Goal: Task Accomplishment & Management: Manage account settings

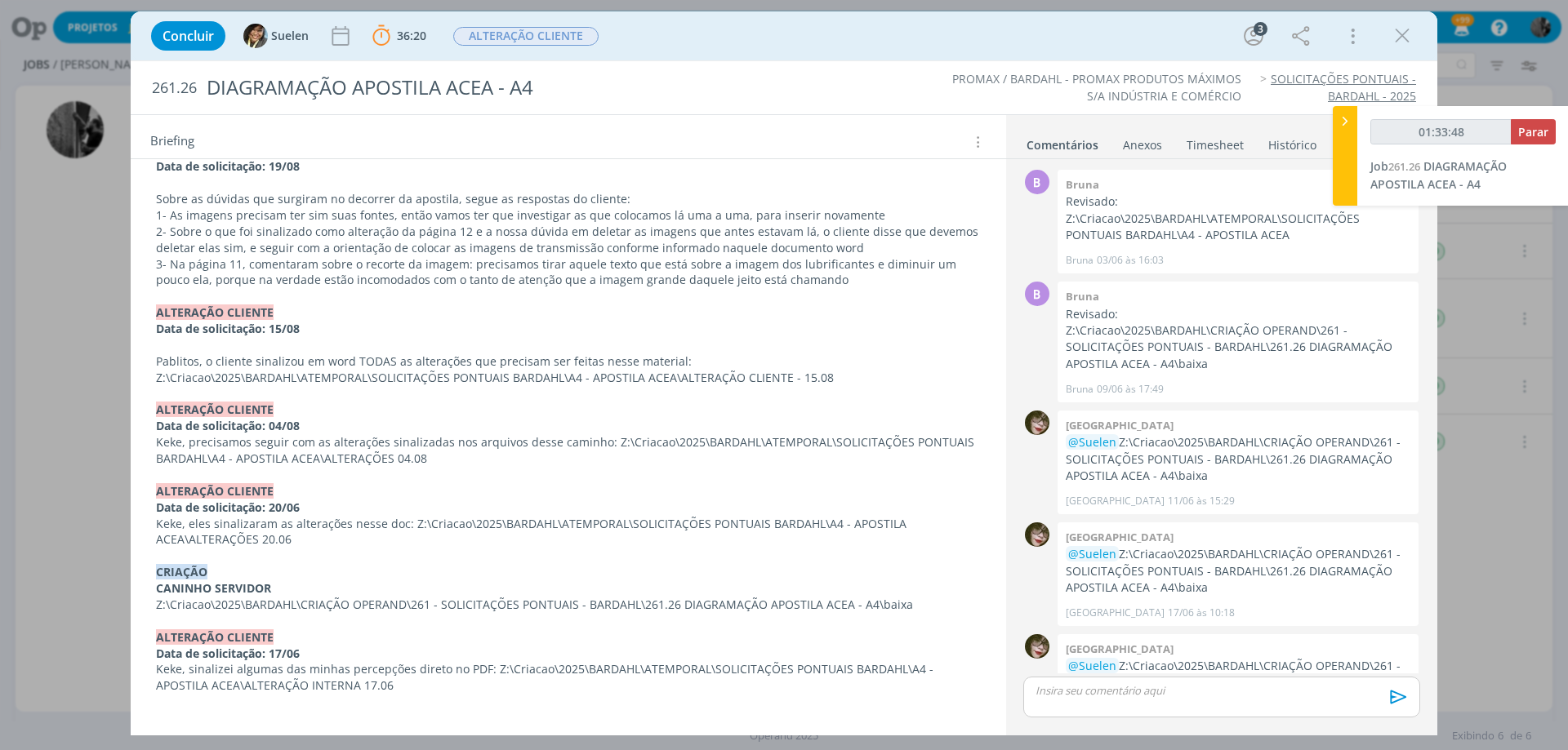
scroll to position [275, 0]
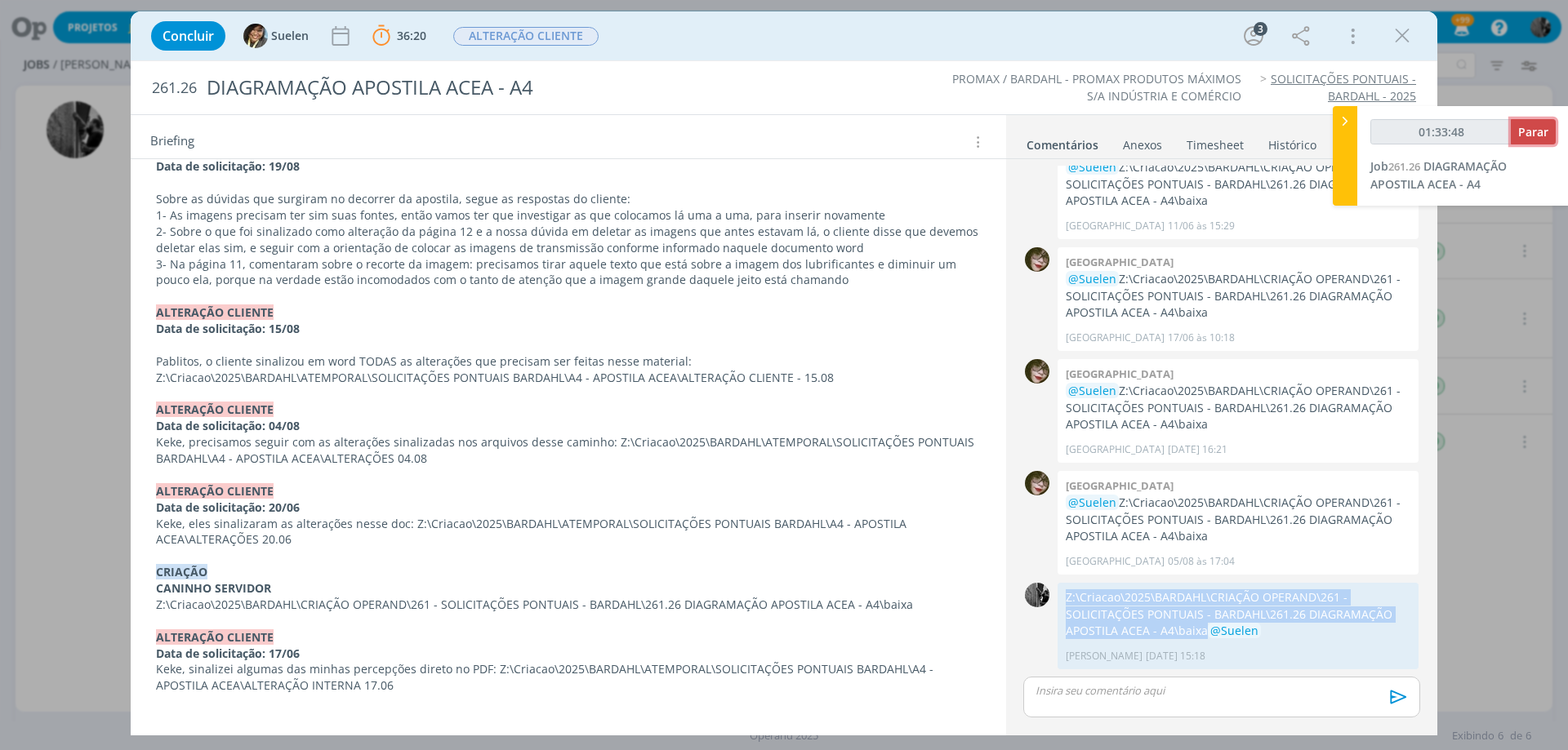
click at [1524, 125] on span "Parar" at bounding box center [1533, 131] width 30 height 15
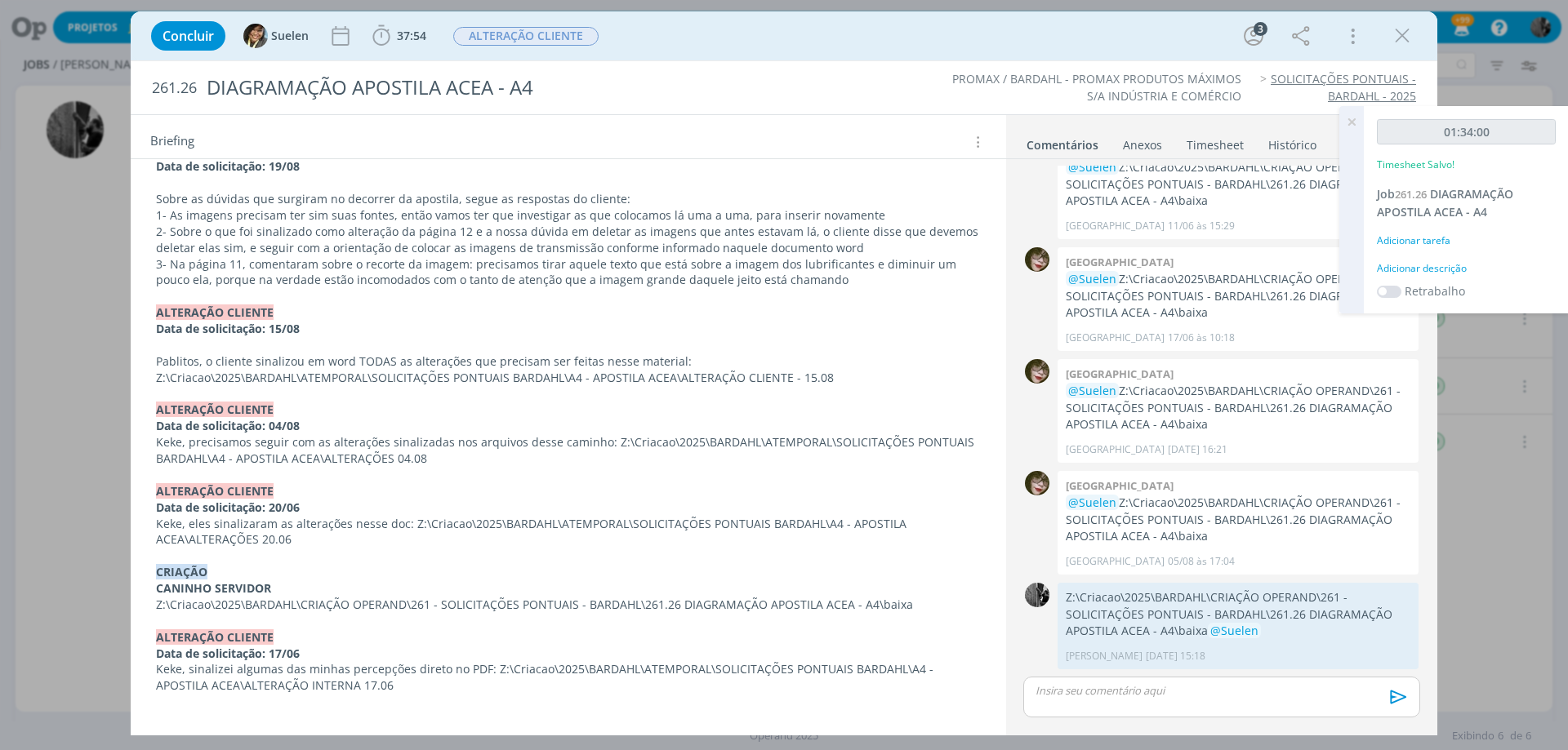
click at [1093, 694] on p "dialog" at bounding box center [1221, 690] width 370 height 14
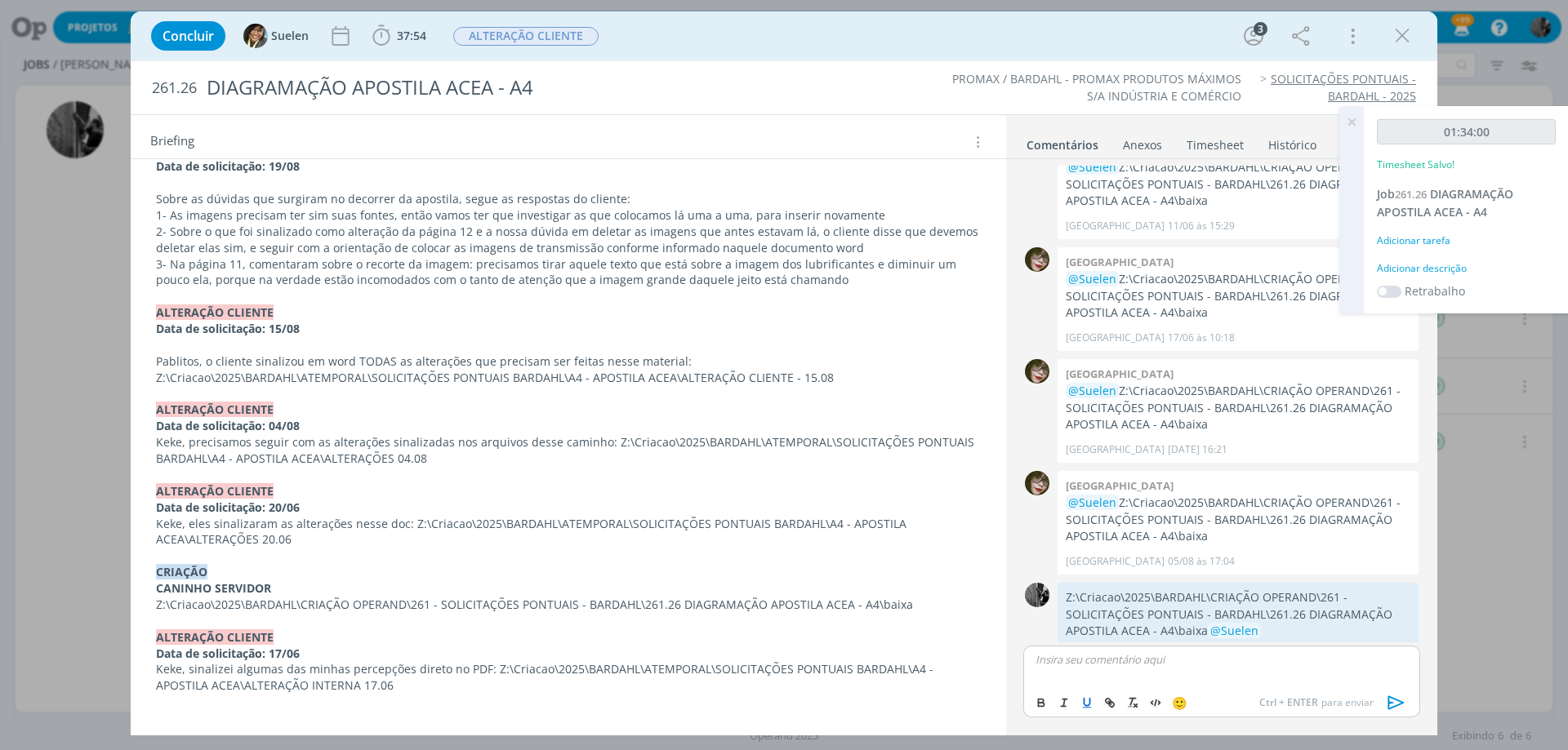
scroll to position [306, 0]
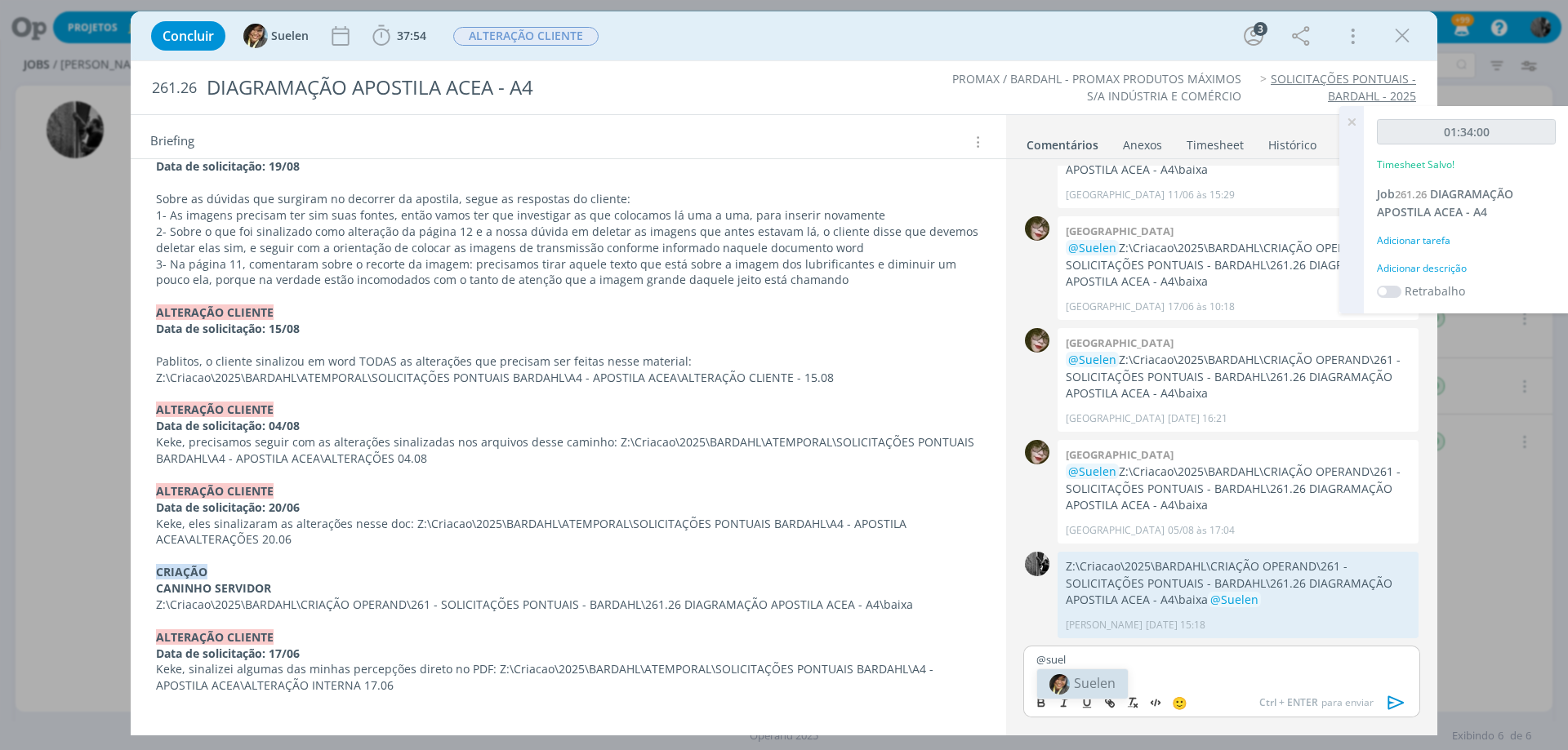
click at [1101, 674] on span "Suelen" at bounding box center [1095, 682] width 42 height 18
click at [1397, 698] on icon "dialog" at bounding box center [1397, 703] width 25 height 25
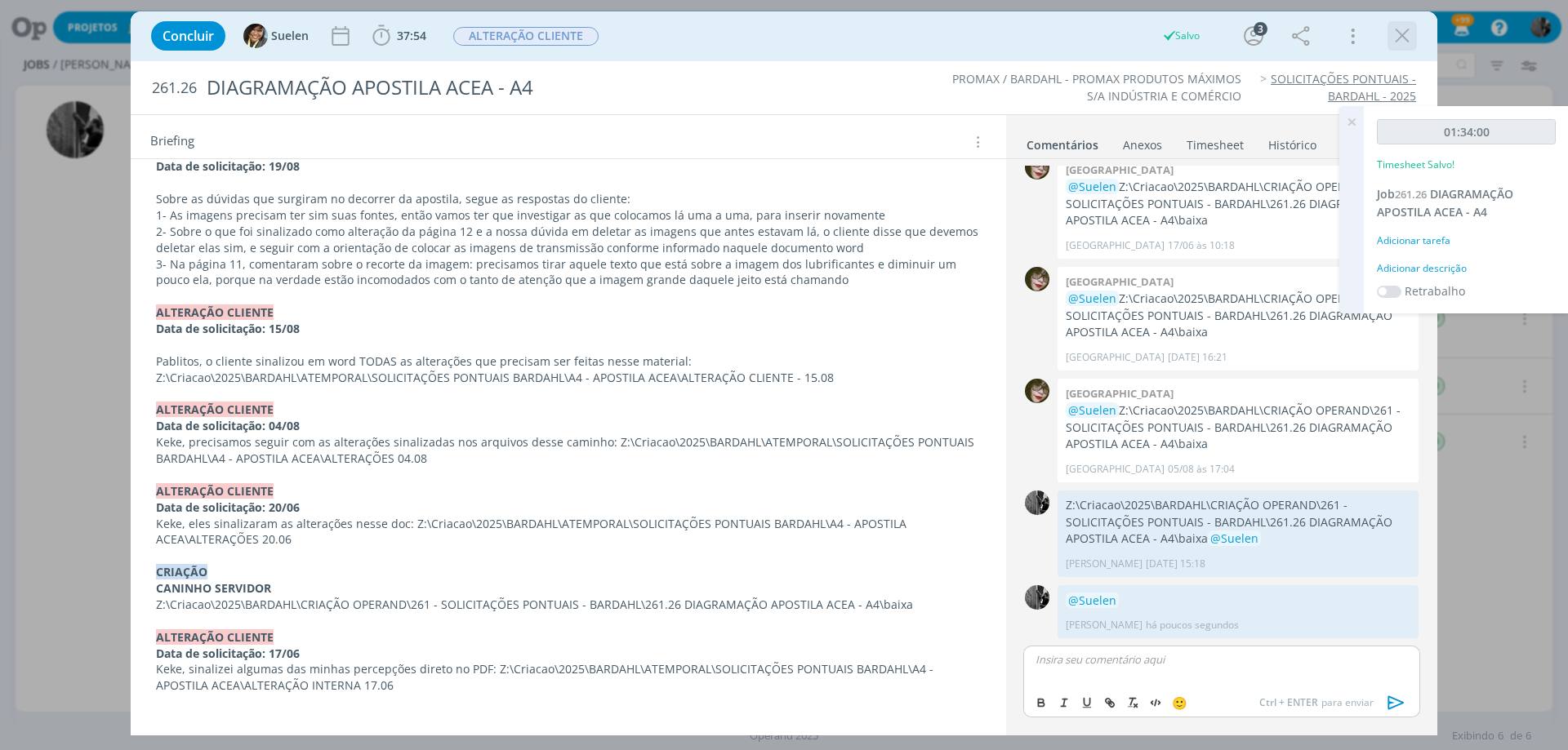
click at [1403, 43] on icon "dialog" at bounding box center [1402, 36] width 25 height 25
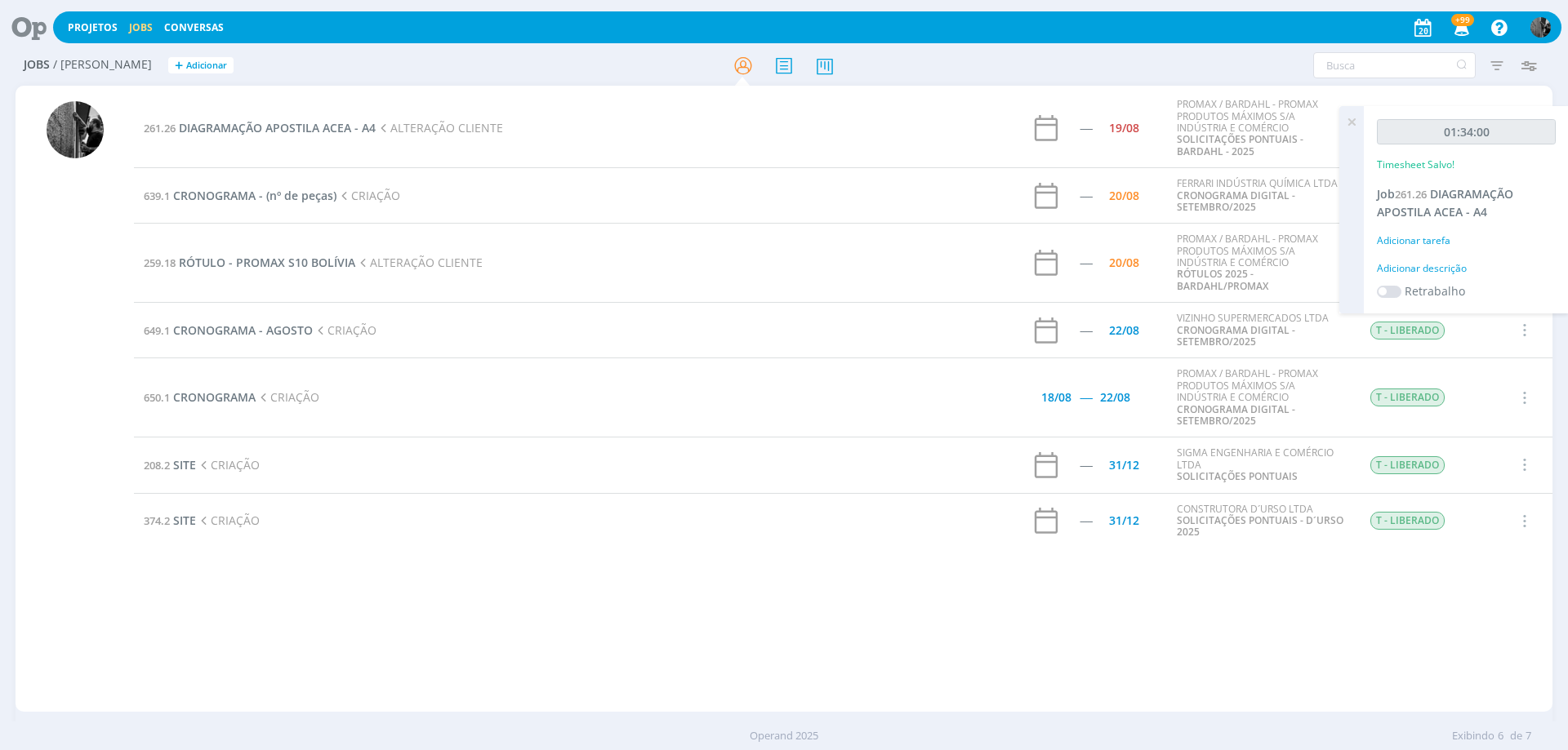
click at [318, 119] on td "261.26 DIAGRAMAÇÃO APOSTILA ACEA - A4 ALTERAÇÃO CLIENTE" at bounding box center [520, 128] width 772 height 78
click at [327, 133] on span "DIAGRAMAÇÃO APOSTILA ACEA - A4" at bounding box center [277, 128] width 197 height 15
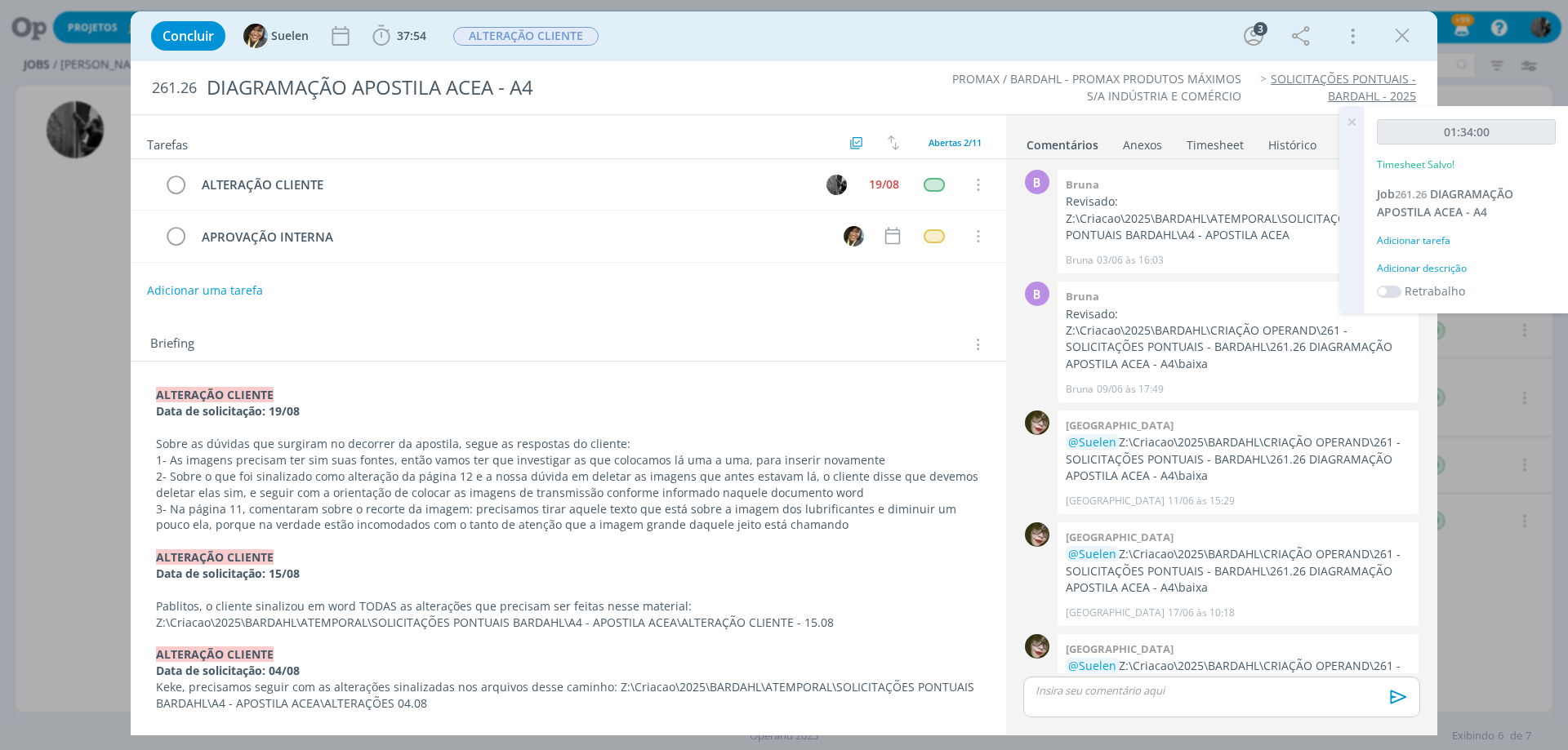
scroll to position [336, 0]
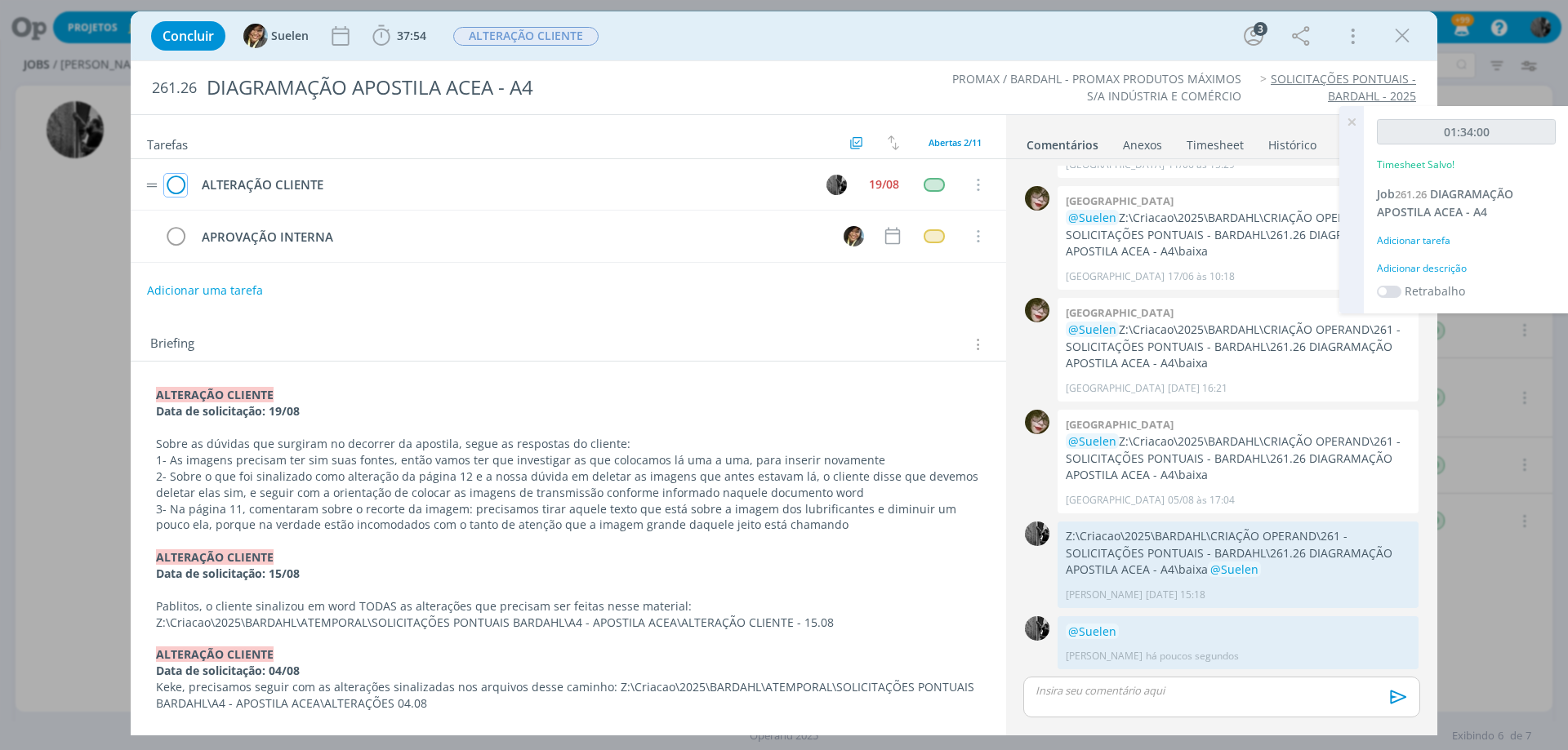
click at [176, 187] on icon "dialog" at bounding box center [175, 186] width 23 height 25
click at [542, 34] on span "ALTERAÇÃO CLIENTE" at bounding box center [526, 36] width 146 height 19
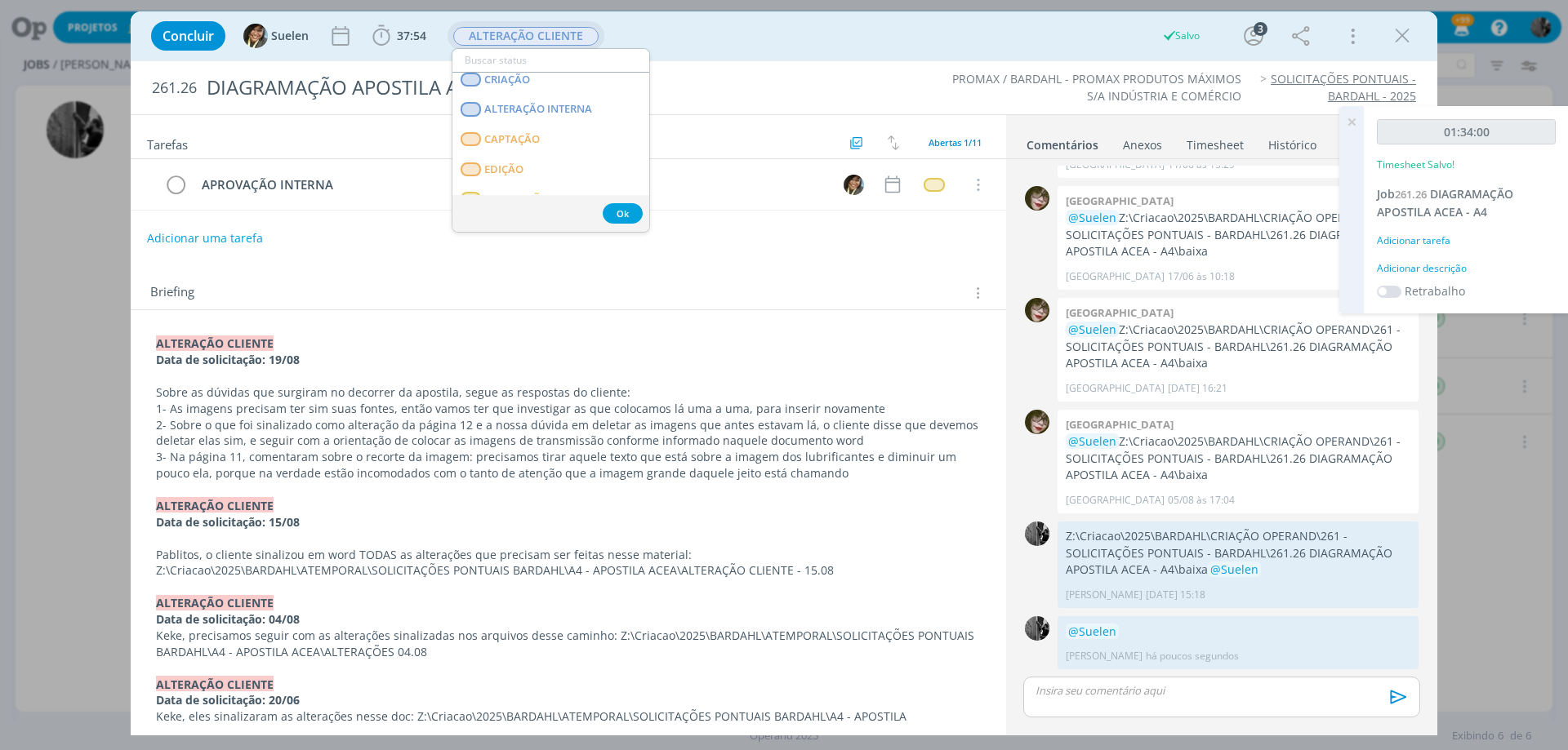
scroll to position [164, 0]
click at [564, 158] on span "APROVAÇÃO INTERNA" at bounding box center [541, 164] width 112 height 13
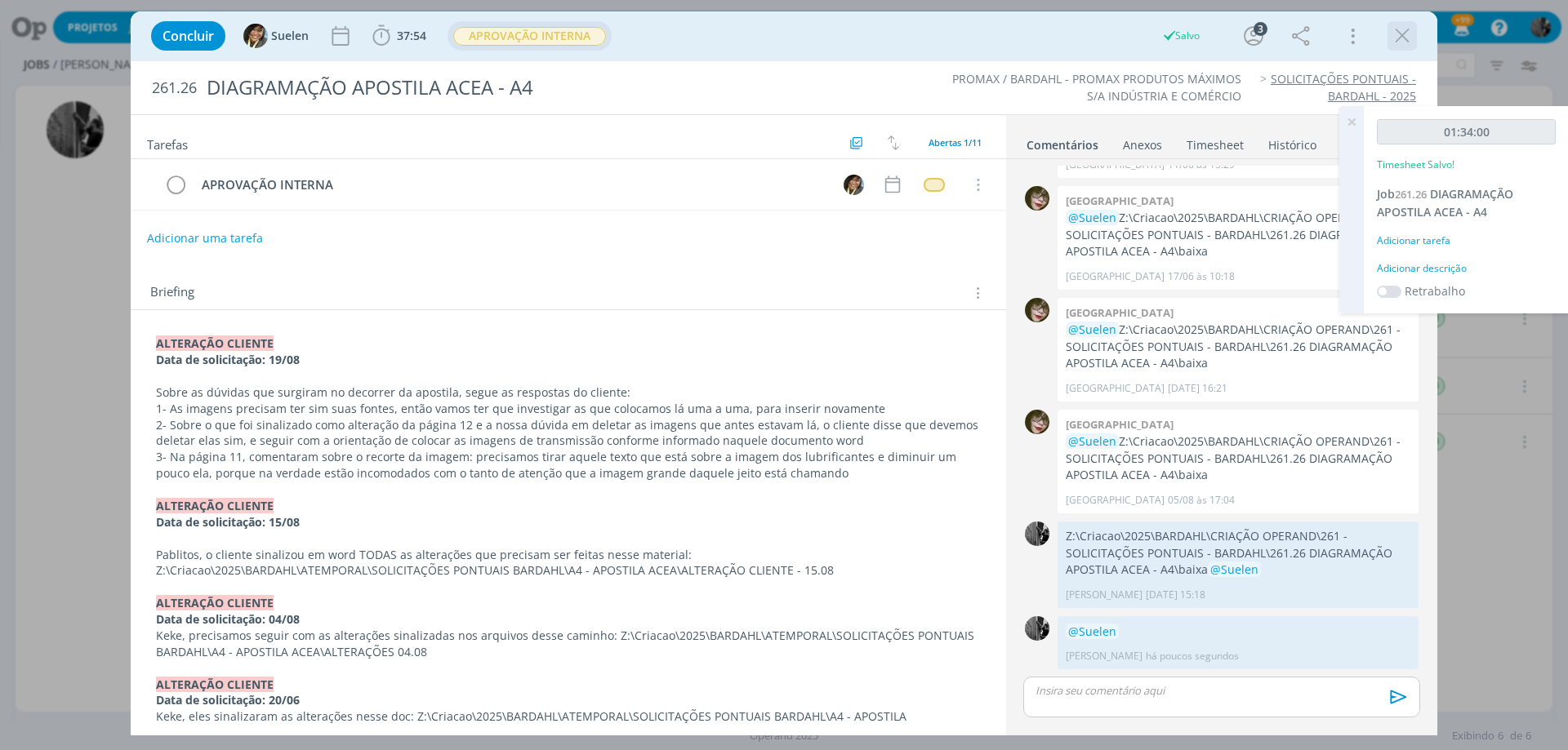
click at [1403, 26] on icon "dialog" at bounding box center [1402, 36] width 25 height 25
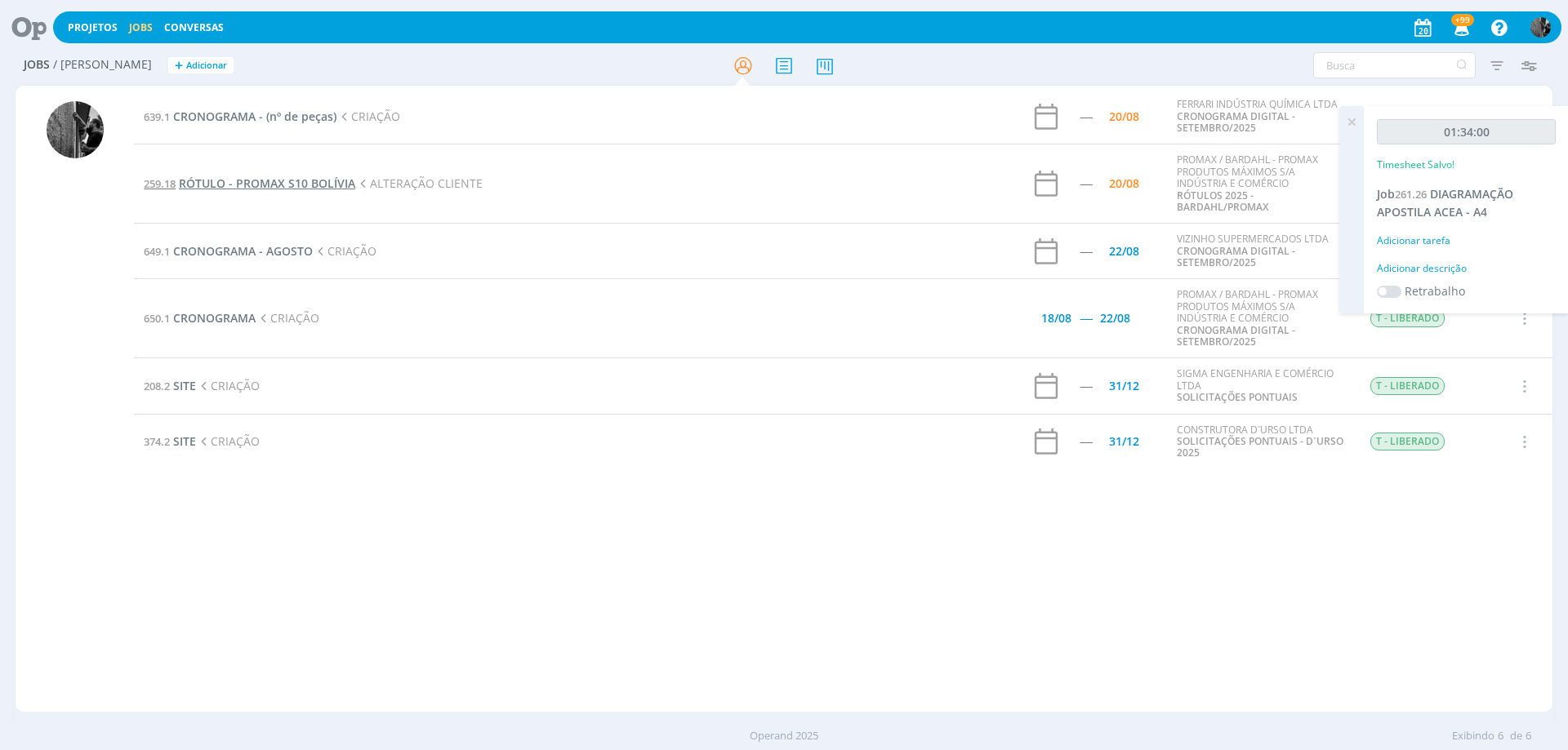
click at [232, 187] on span "RÓTULO - PROMAX S10 BOLÍVIA" at bounding box center [267, 183] width 176 height 15
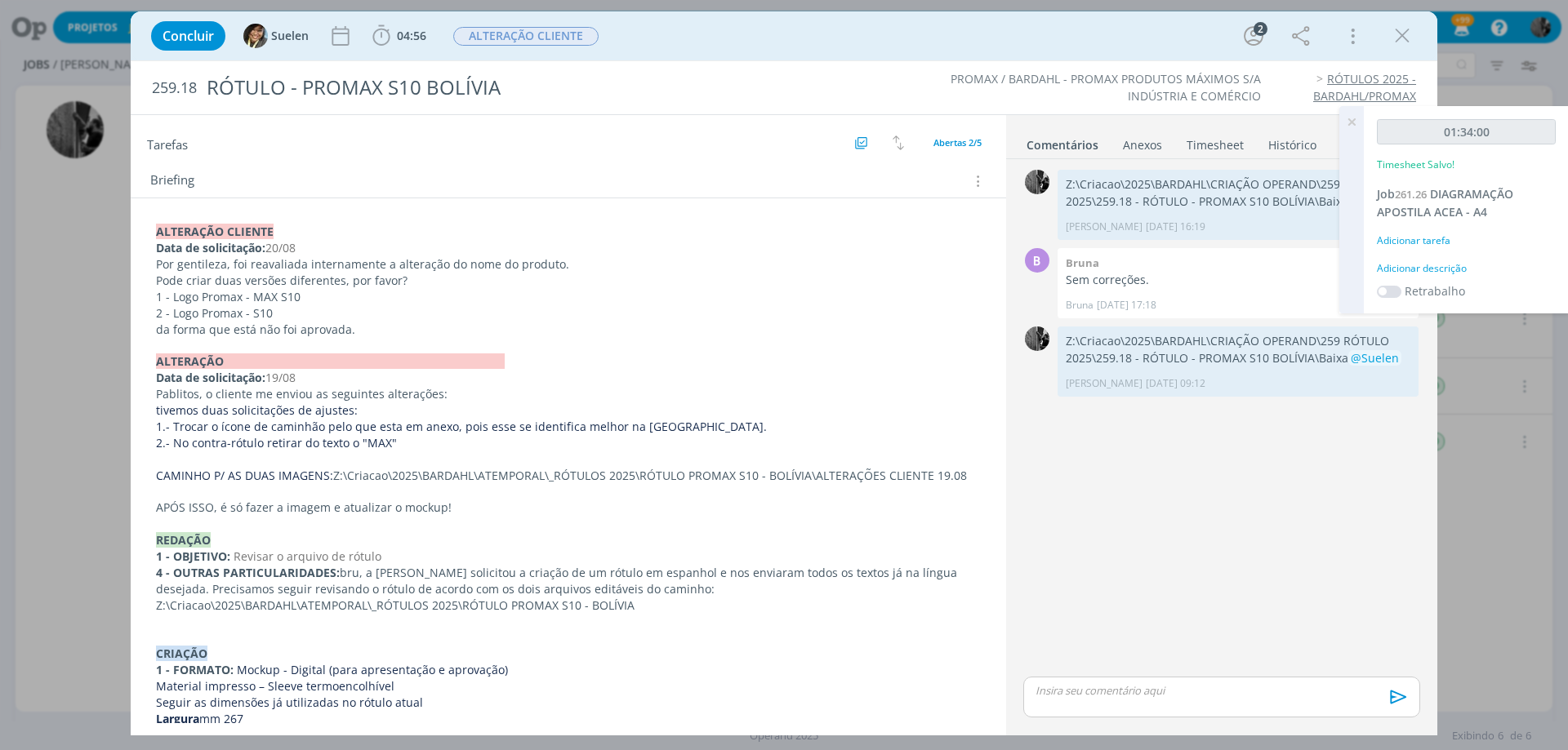
scroll to position [82, 0]
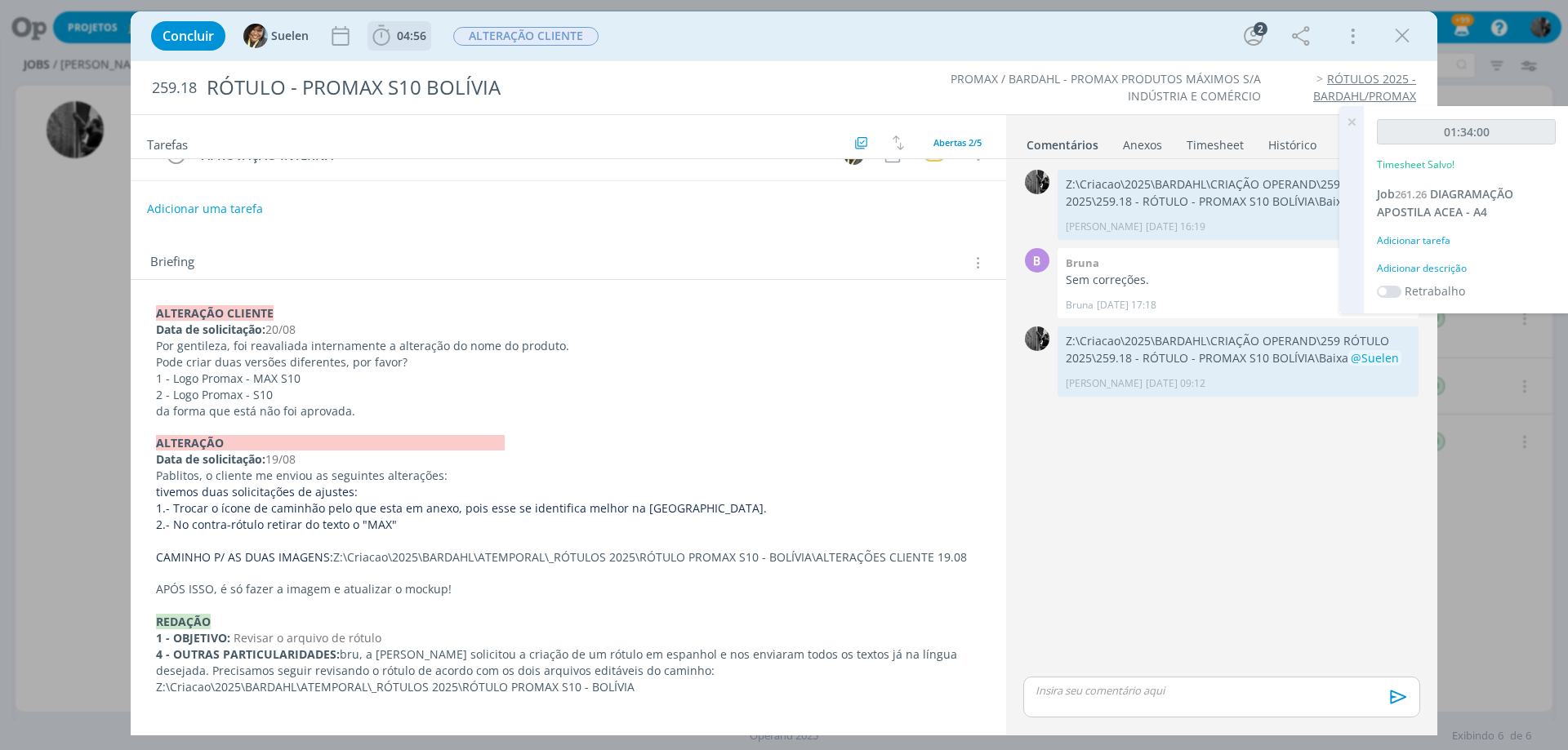
click at [403, 49] on button "04:56" at bounding box center [399, 35] width 62 height 26
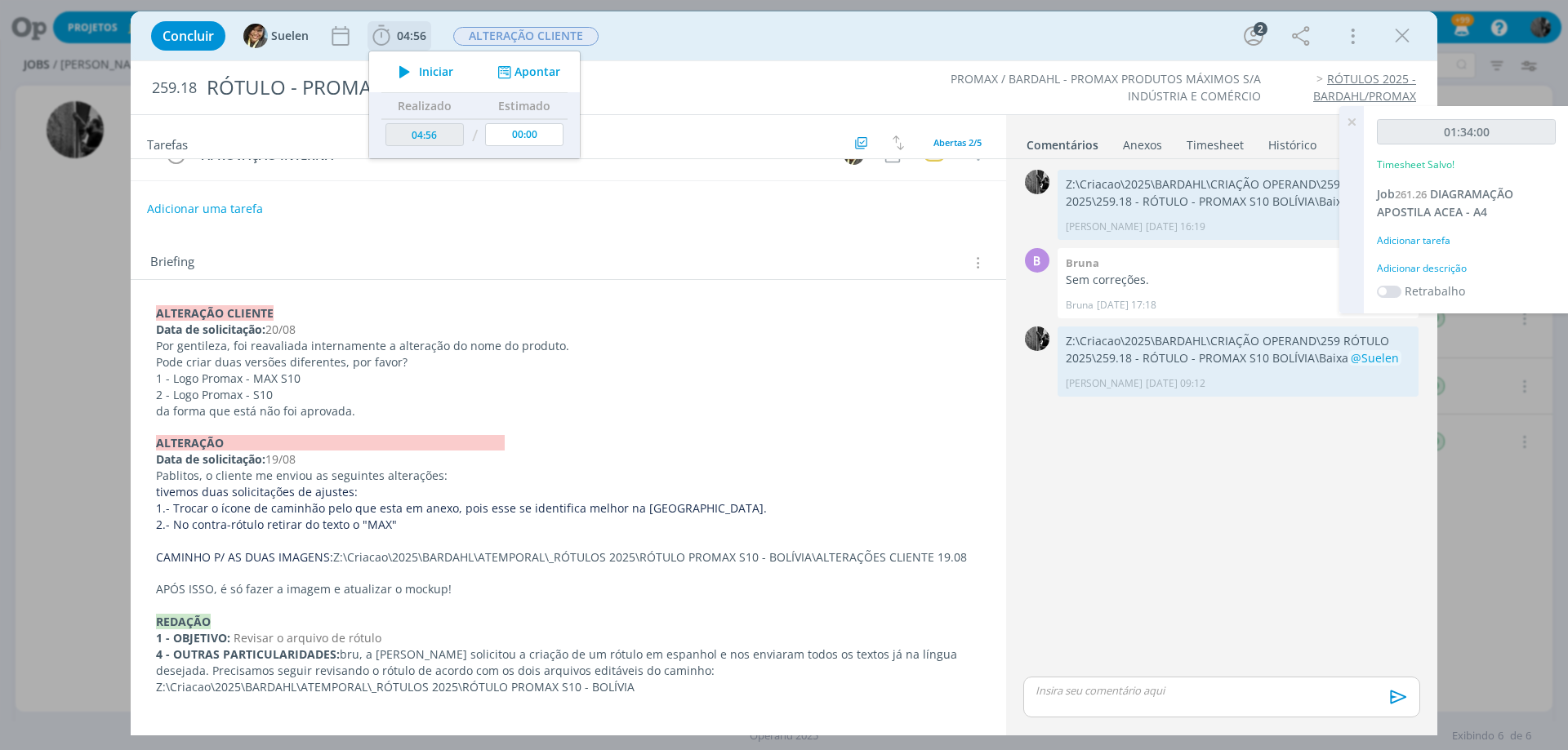
click at [416, 78] on icon "dialog" at bounding box center [405, 71] width 29 height 21
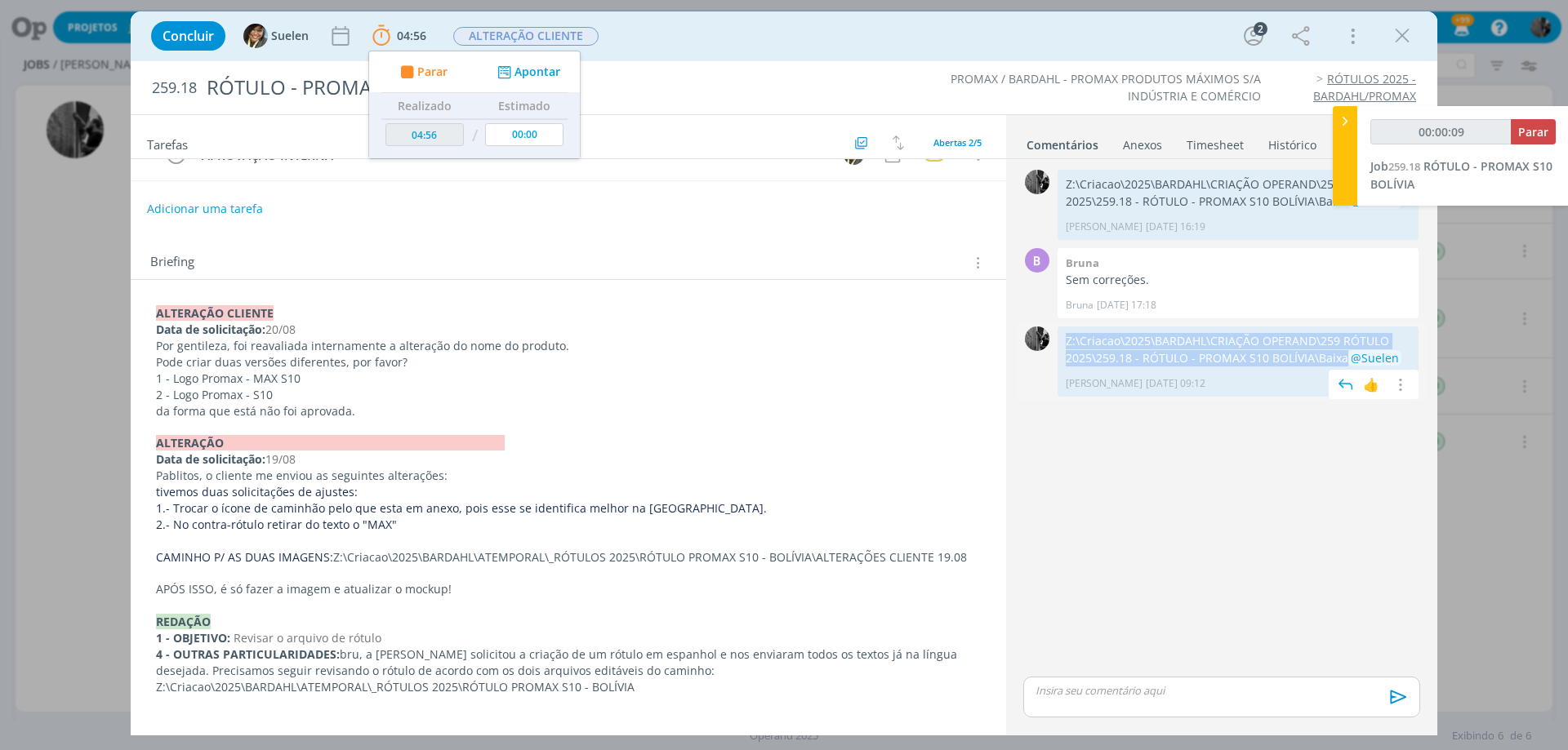
drag, startPoint x: 1345, startPoint y: 356, endPoint x: 1064, endPoint y: 342, distance: 281.3
click at [1065, 342] on p "Z:\Criacao\2025\BARDAHL\CRIAÇÃO OPERAND\259 RÓTULO 2025\259.18 - RÓTULO - PROMA…" at bounding box center [1238, 349] width 345 height 33
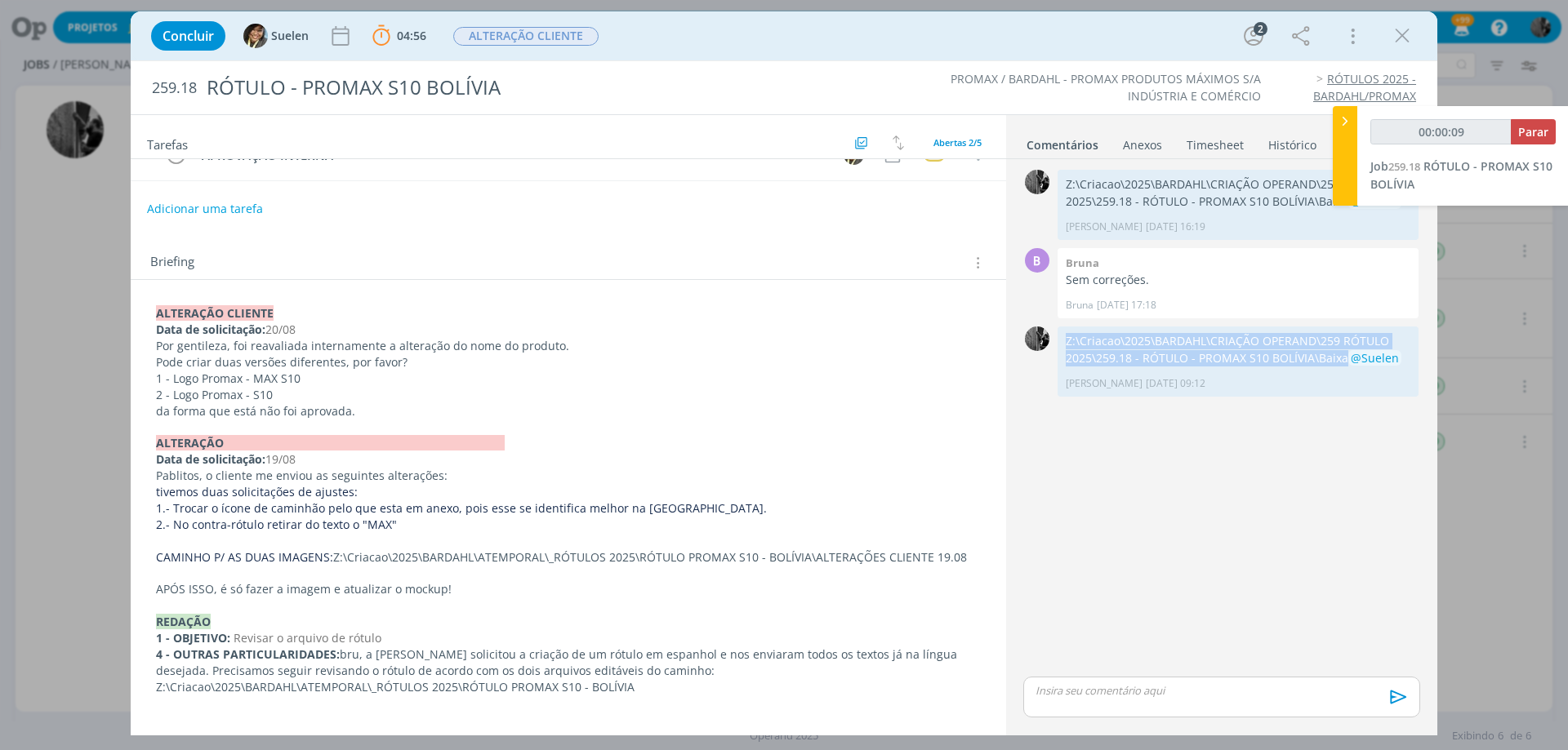
copy p "Z:\Criacao\2025\BARDAHL\CRIAÇÃO OPERAND\259 RÓTULO 2025\259.18 - RÓTULO - PROMA…"
click at [1214, 436] on div "0 Z:\Criacao\2025\BARDAHL\CRIAÇÃO OPERAND\259 RÓTULO 2025\259.18 - RÓTULO - PRO…" at bounding box center [1221, 419] width 410 height 507
drag, startPoint x: 1344, startPoint y: 355, endPoint x: 889, endPoint y: 543, distance: 492.3
click at [1053, 347] on div "0 Z:\Criacao\2025\BARDAHL\CRIAÇÃO OPERAND\259 RÓTULO 2025\259.18 - RÓTULO - PRO…" at bounding box center [1221, 362] width 410 height 78
copy div "0 Z:\Criacao\2025\BARDAHL\CRIAÇÃO OPERAND\259 RÓTULO 2025\259.18 - RÓTULO - PRO…"
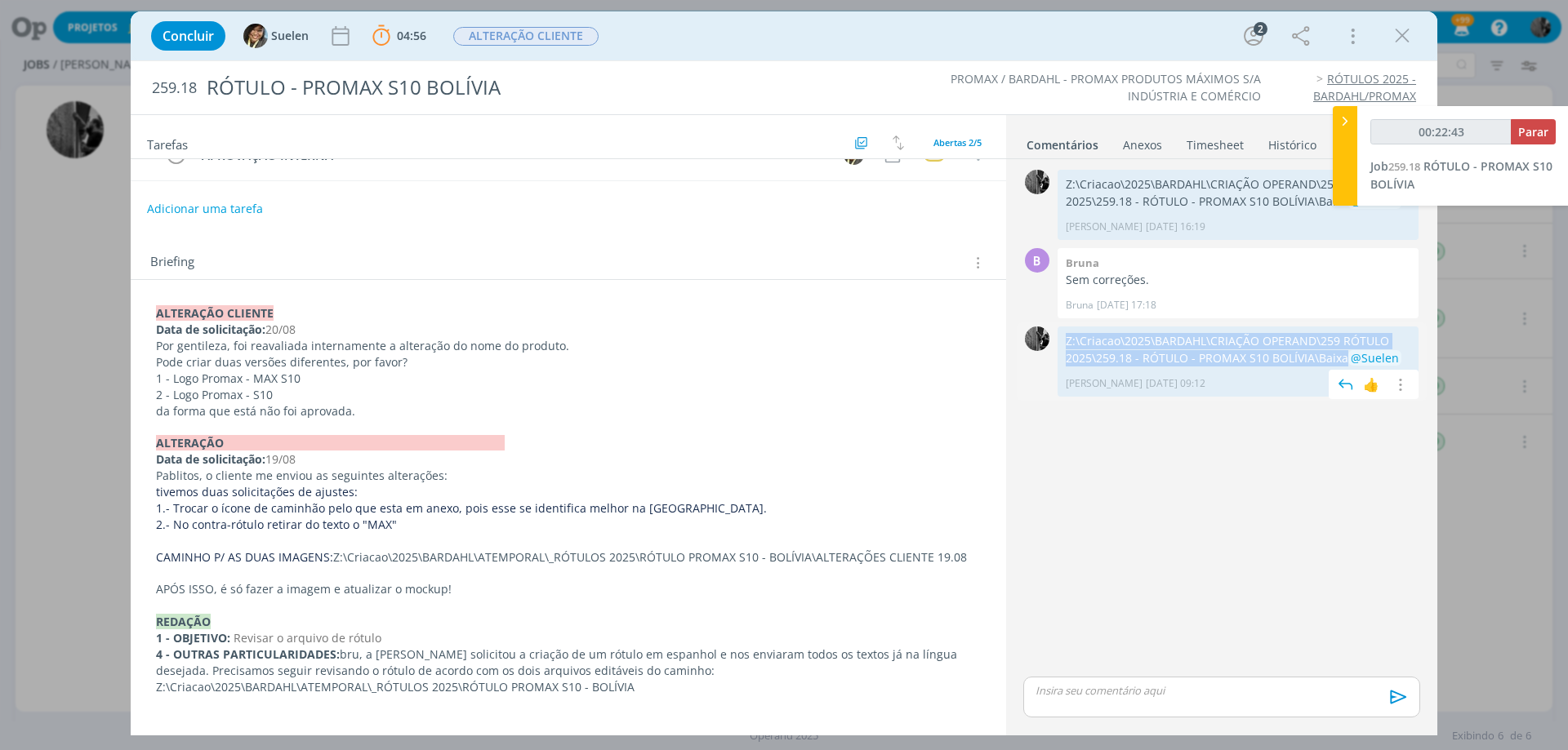
copy div "0 Z:\Criacao\2025\BARDAHL\CRIAÇÃO OPERAND\259 RÓTULO 2025\259.18 - RÓTULO - PRO…"
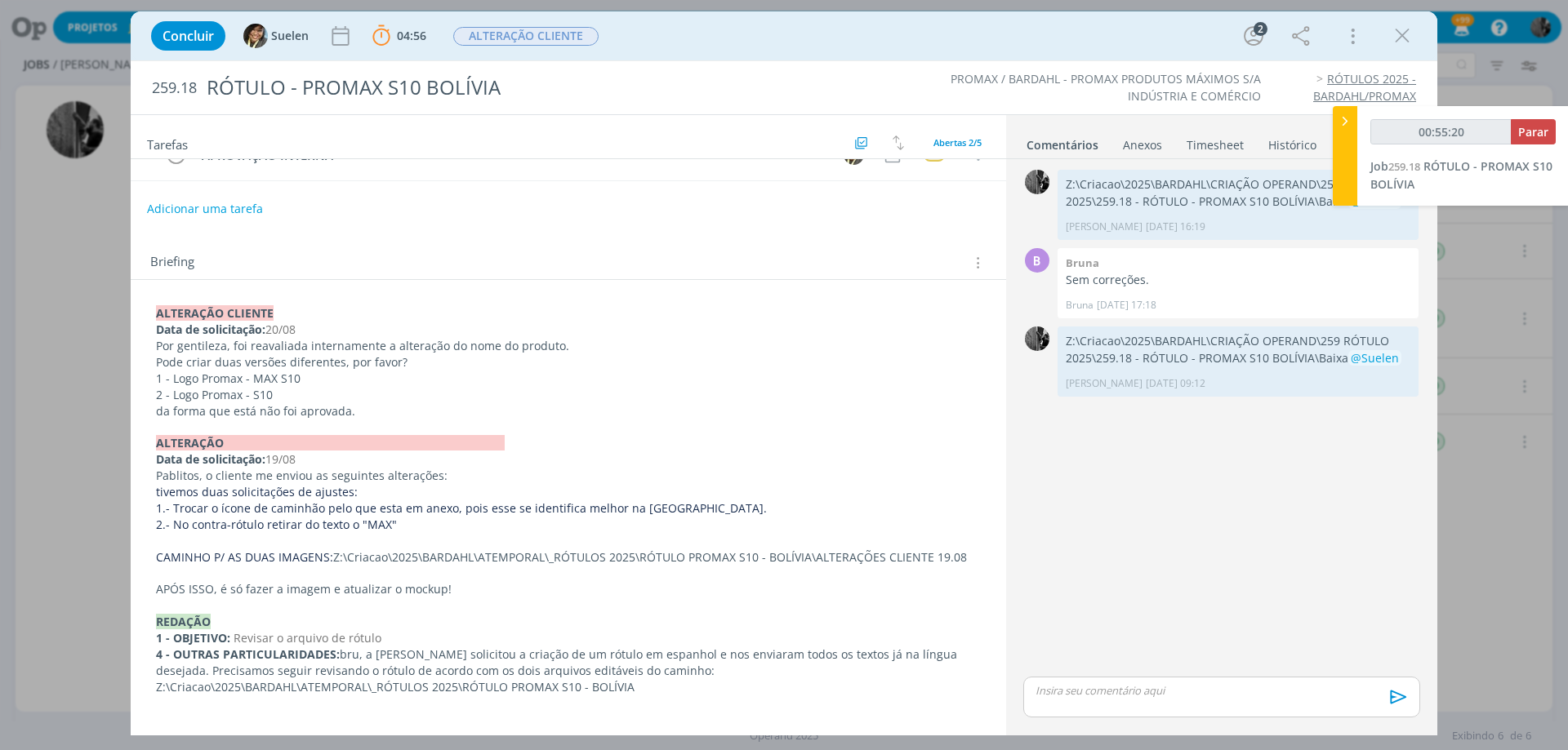
click at [1095, 691] on p "dialog" at bounding box center [1221, 690] width 370 height 14
type input "00:55:23"
click at [1283, 700] on span "Suelen" at bounding box center [1286, 696] width 42 height 18
click at [1401, 696] on icon "dialog" at bounding box center [1397, 703] width 25 height 25
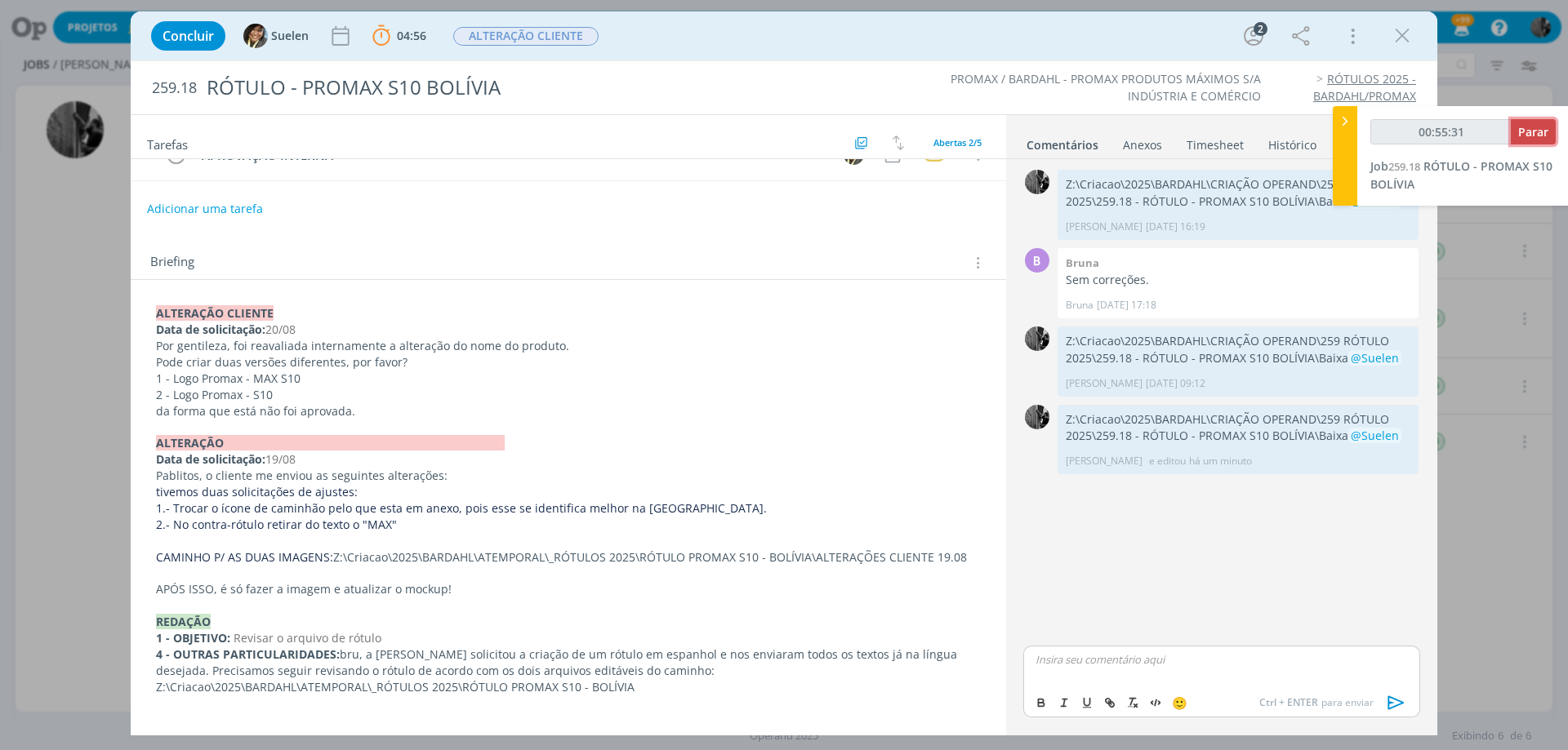
click at [1527, 129] on span "Parar" at bounding box center [1533, 131] width 30 height 15
type input "00:56:00"
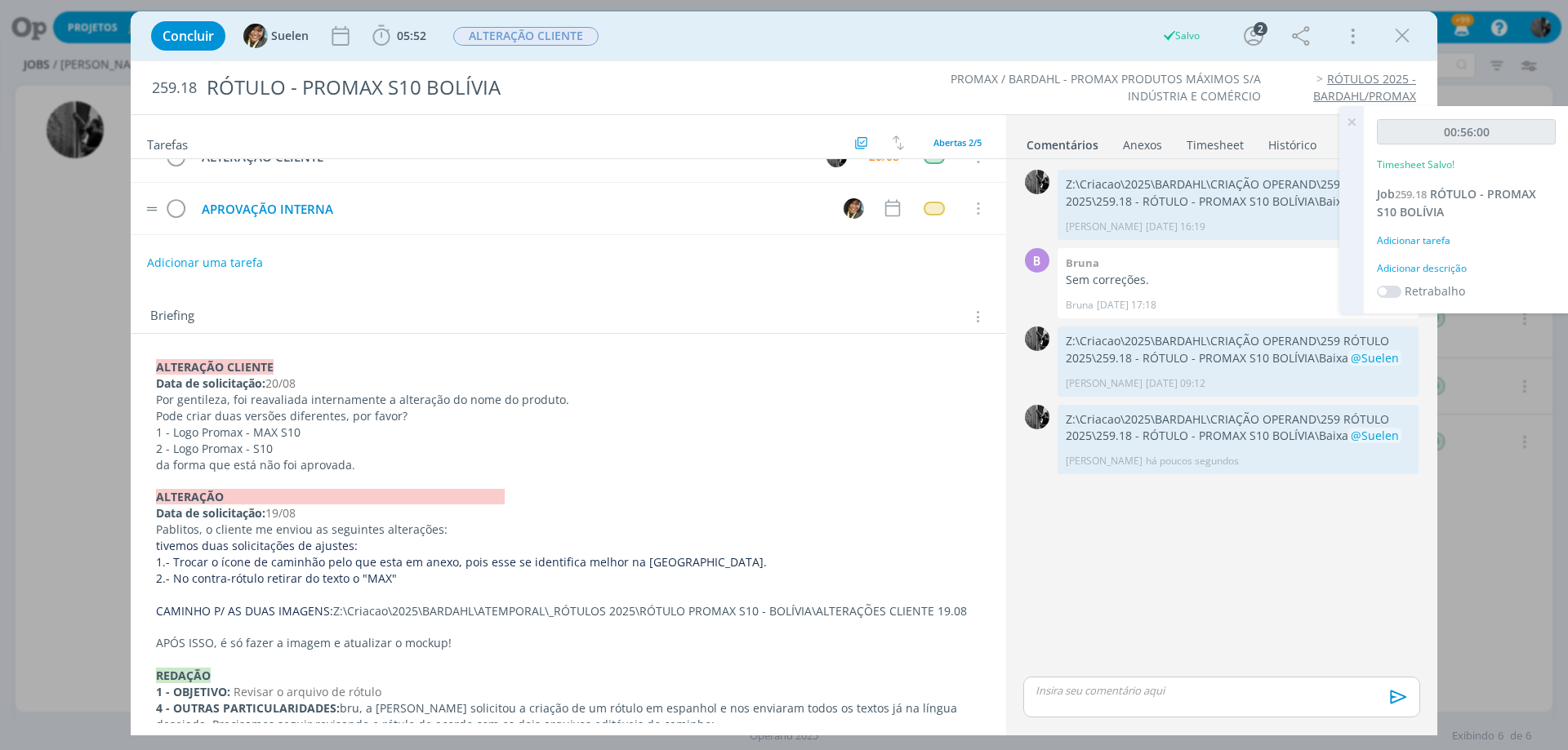
scroll to position [0, 0]
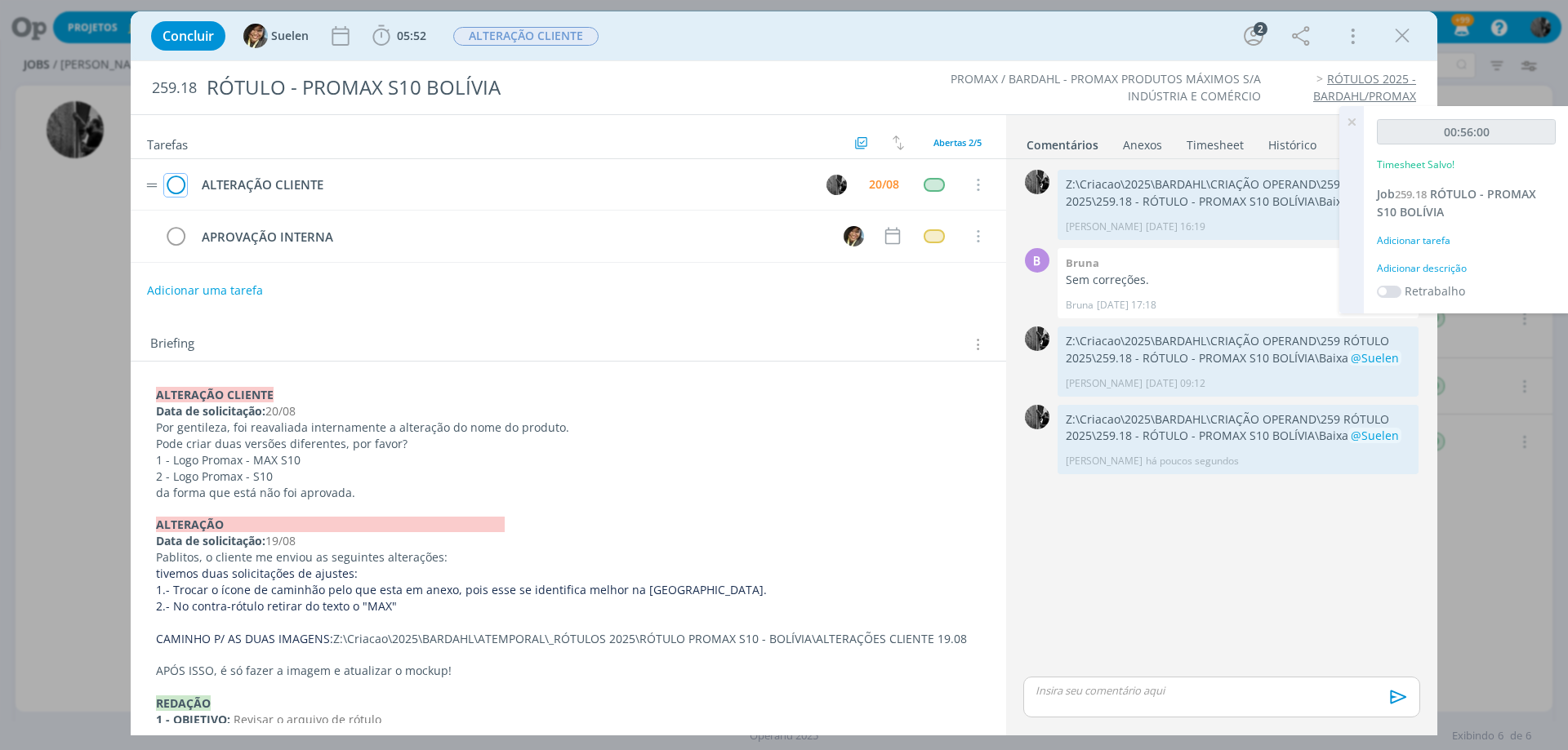
click at [169, 178] on icon "dialog" at bounding box center [175, 186] width 23 height 25
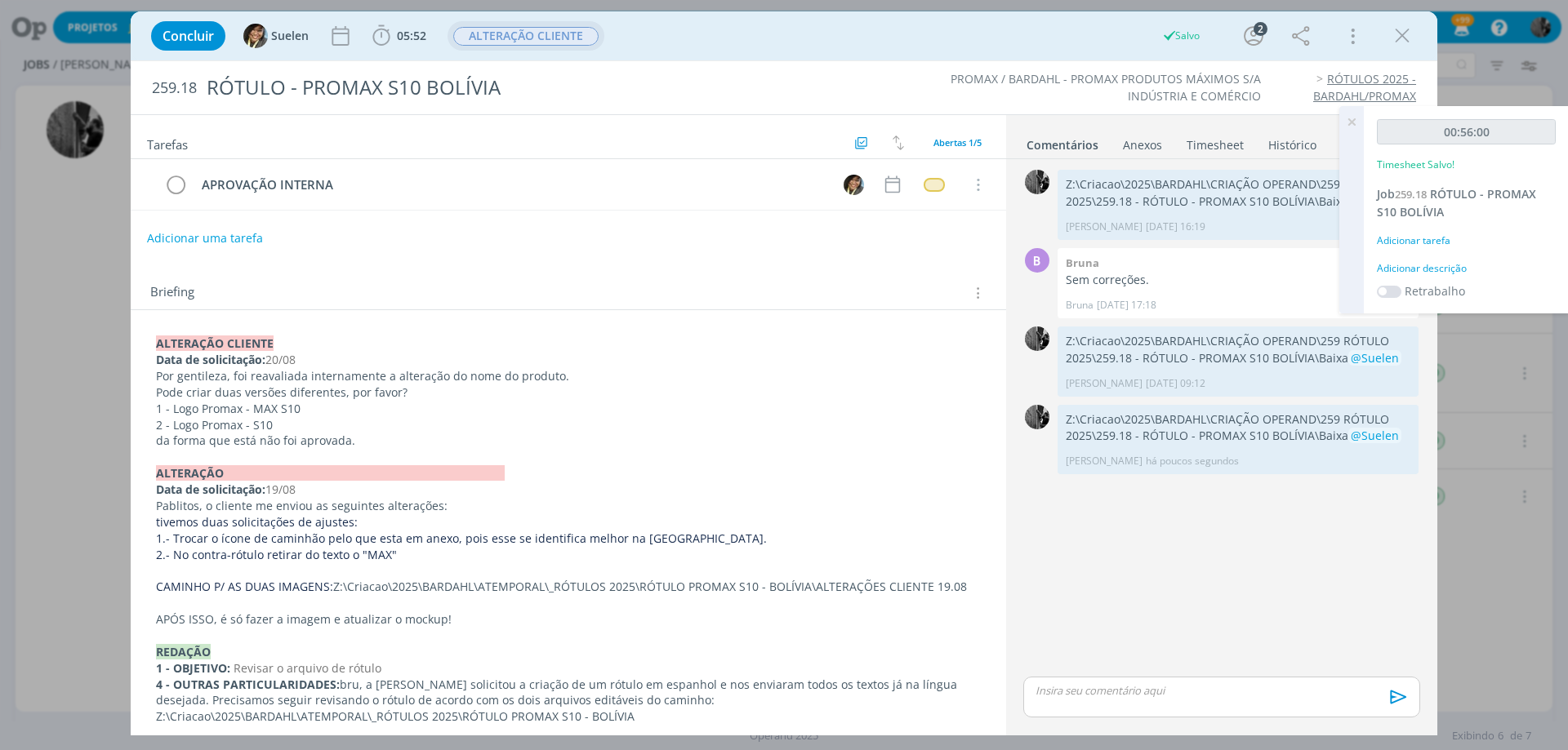
click at [536, 45] on span "ALTERAÇÃO CLIENTE" at bounding box center [526, 36] width 146 height 19
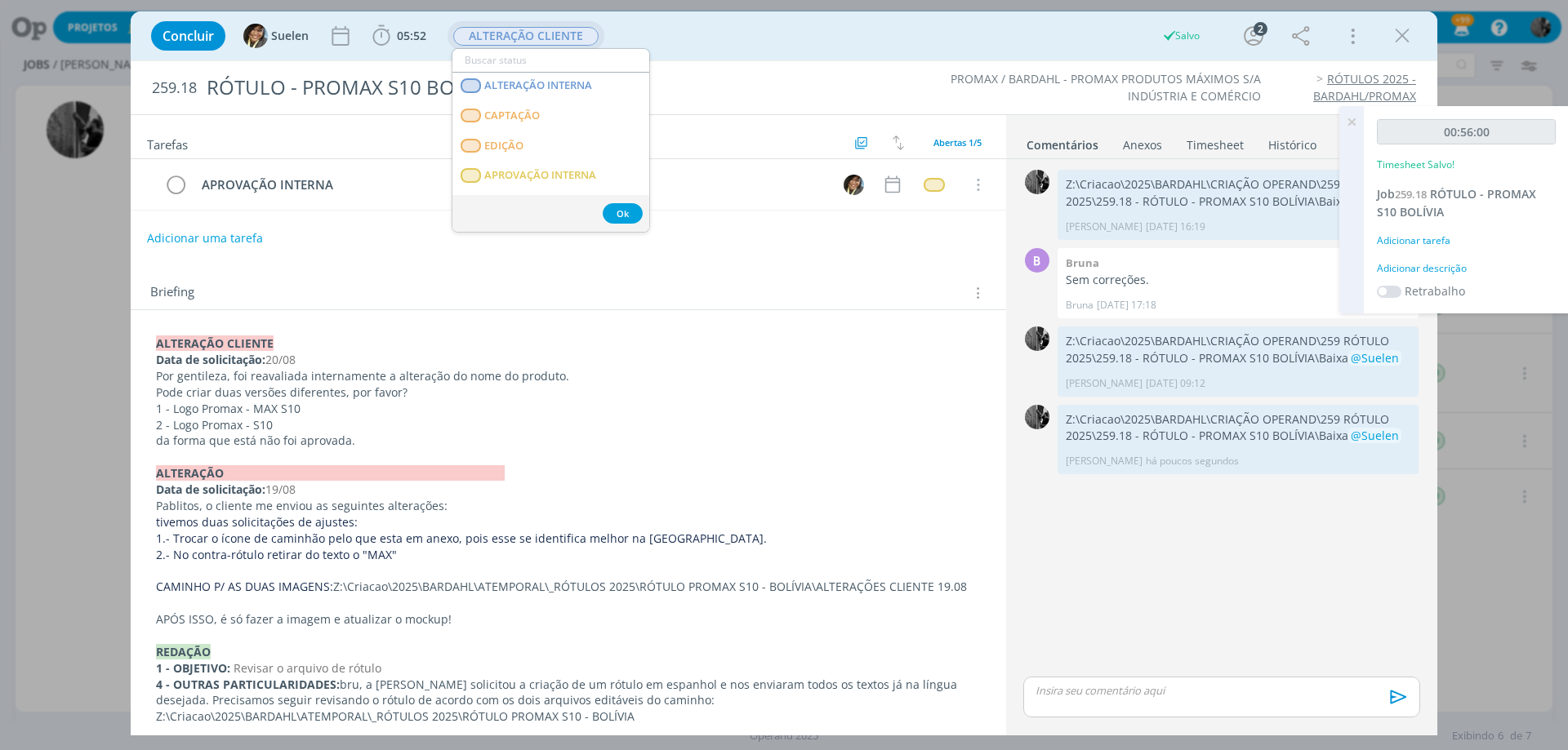
scroll to position [164, 0]
click at [558, 152] on INTERNA "APROVAÇÃO INTERNA" at bounding box center [550, 164] width 197 height 30
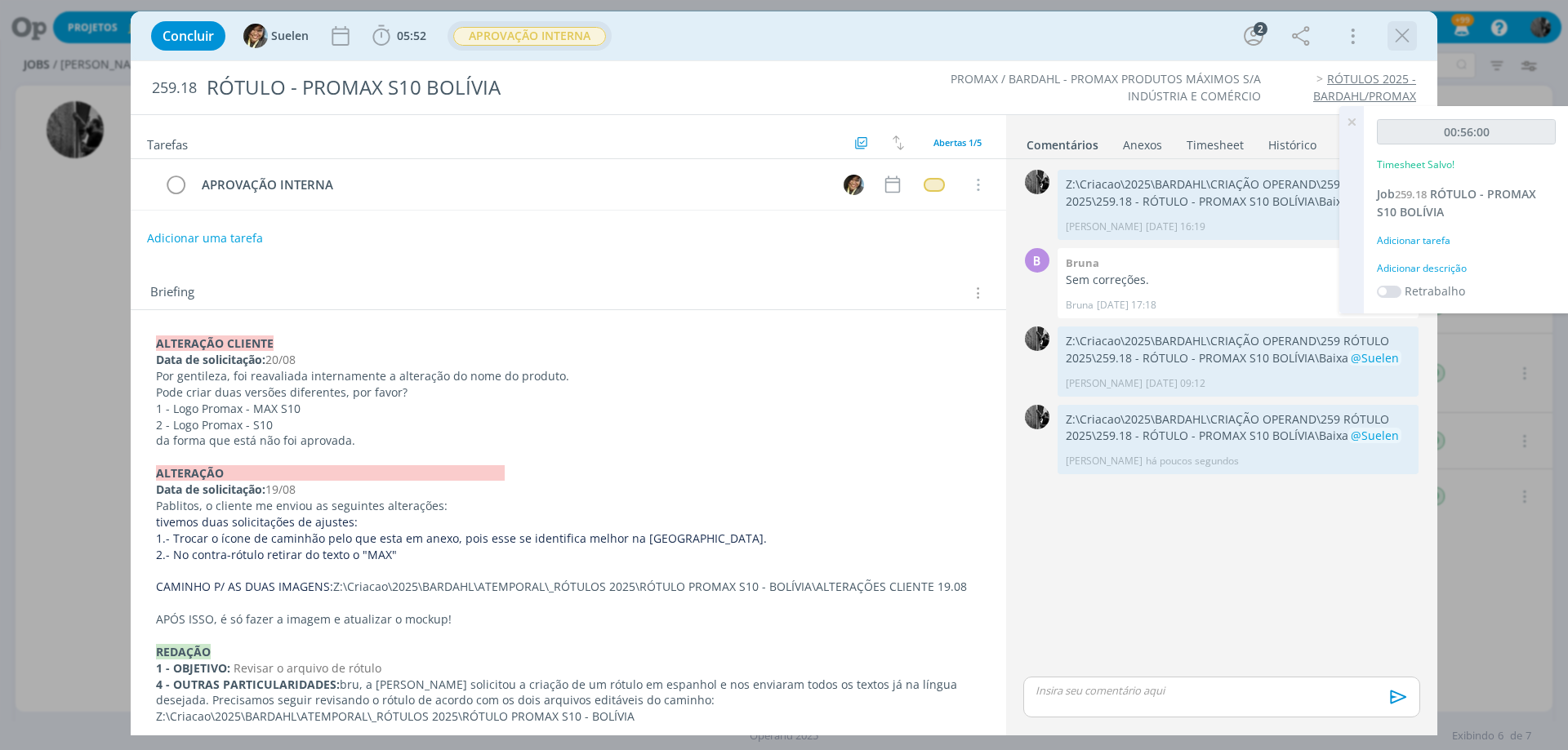
click at [1404, 41] on icon "dialog" at bounding box center [1402, 36] width 25 height 25
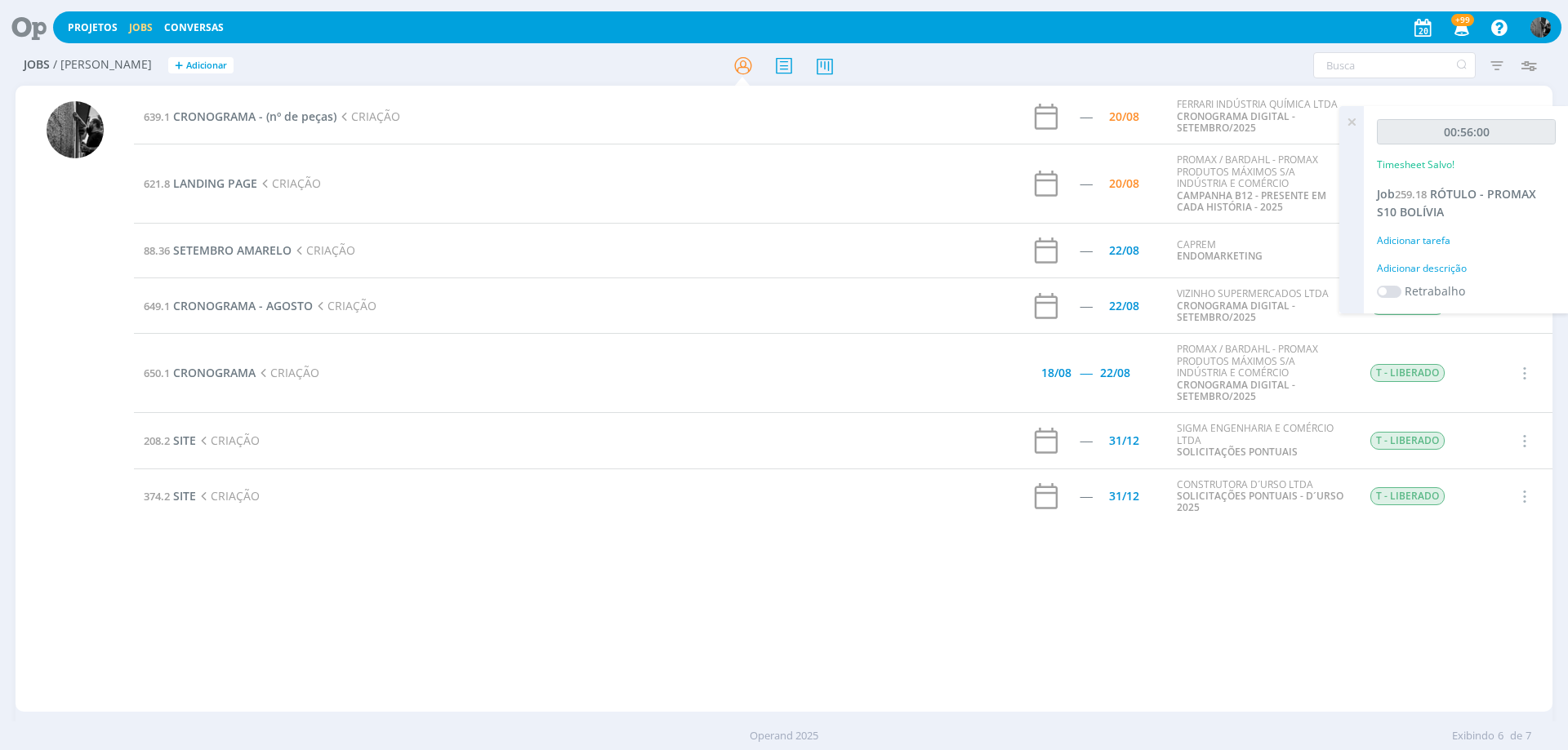
click at [1352, 118] on icon at bounding box center [1351, 121] width 30 height 31
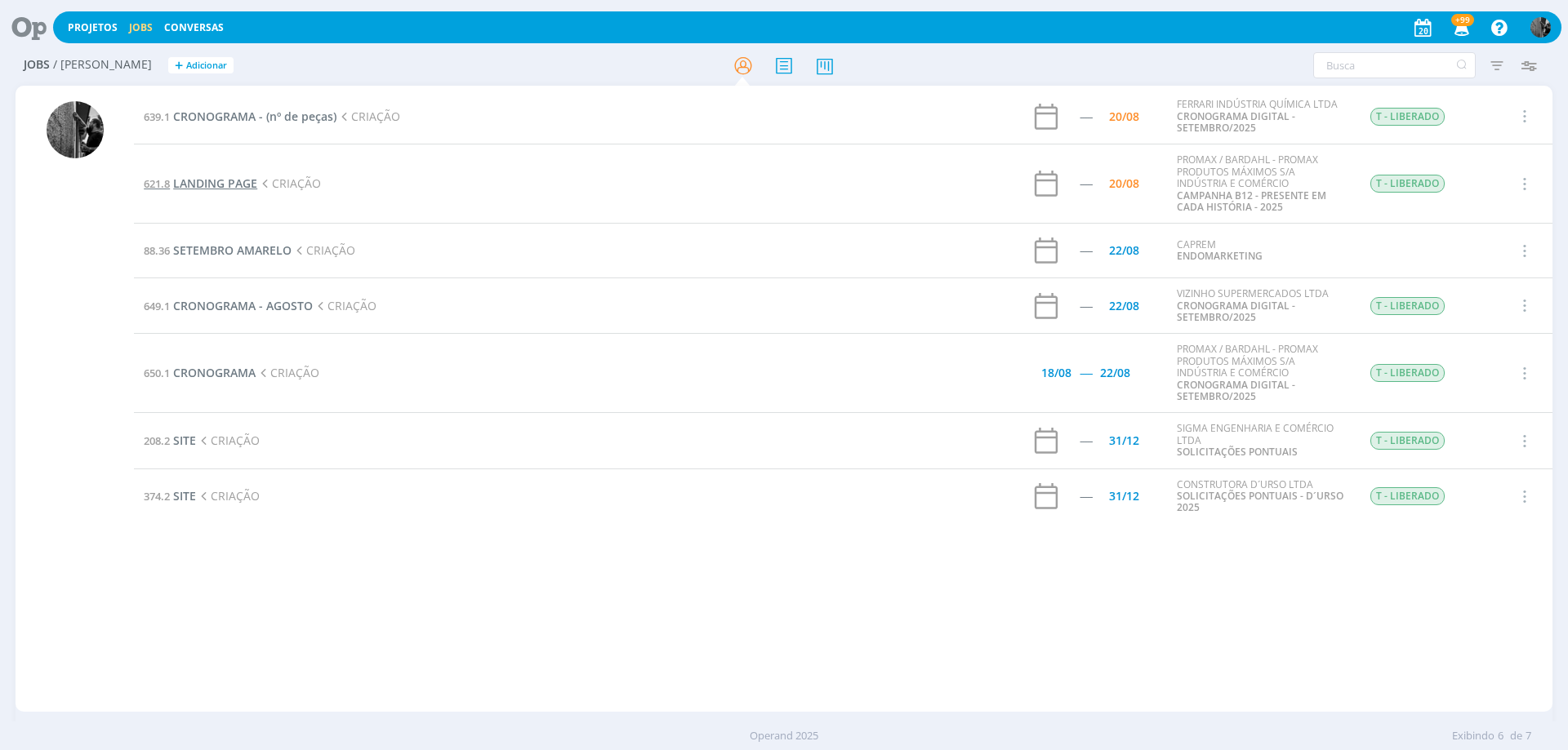
click at [228, 184] on span "LANDING PAGE" at bounding box center [215, 183] width 84 height 15
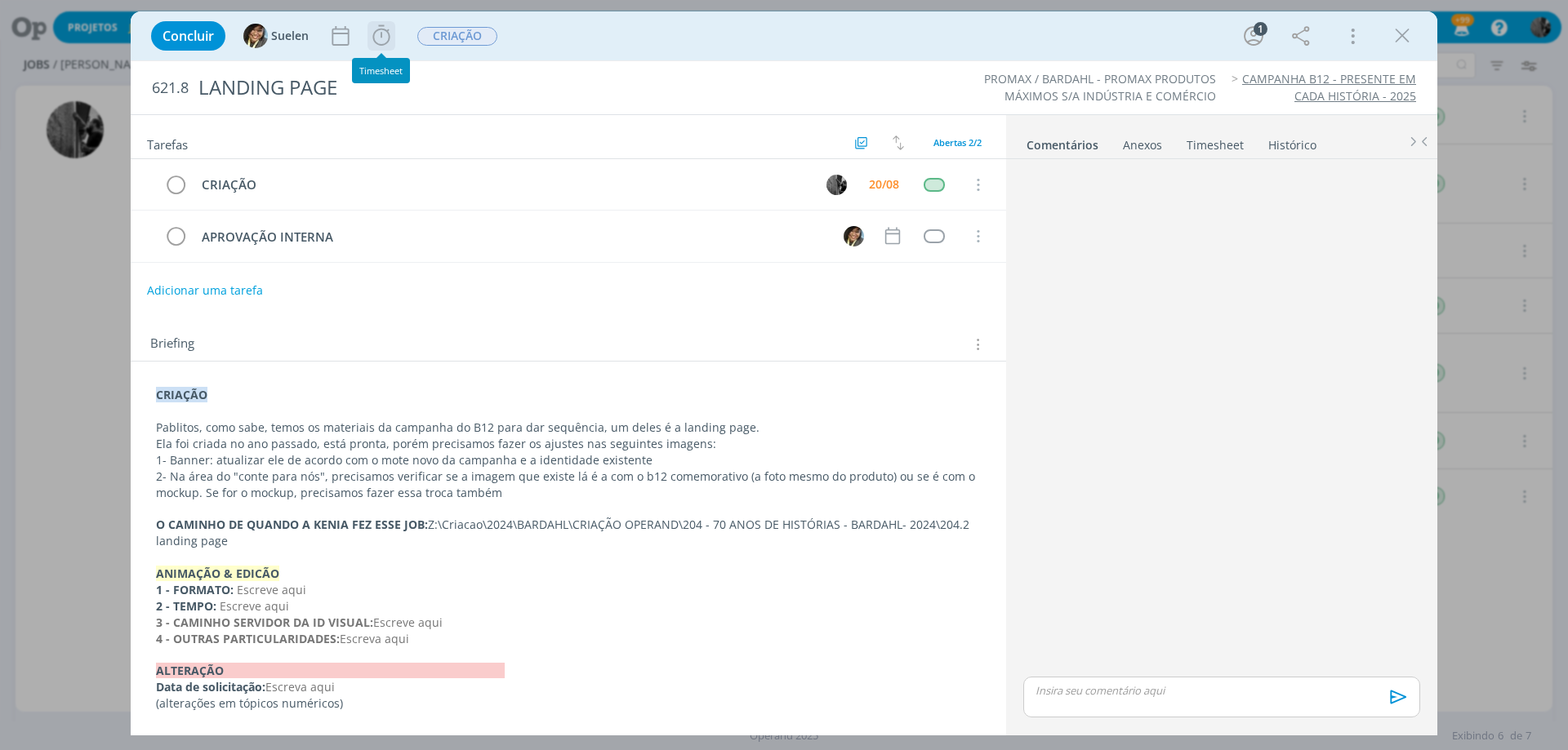
click at [370, 32] on icon "dialog" at bounding box center [382, 36] width 25 height 25
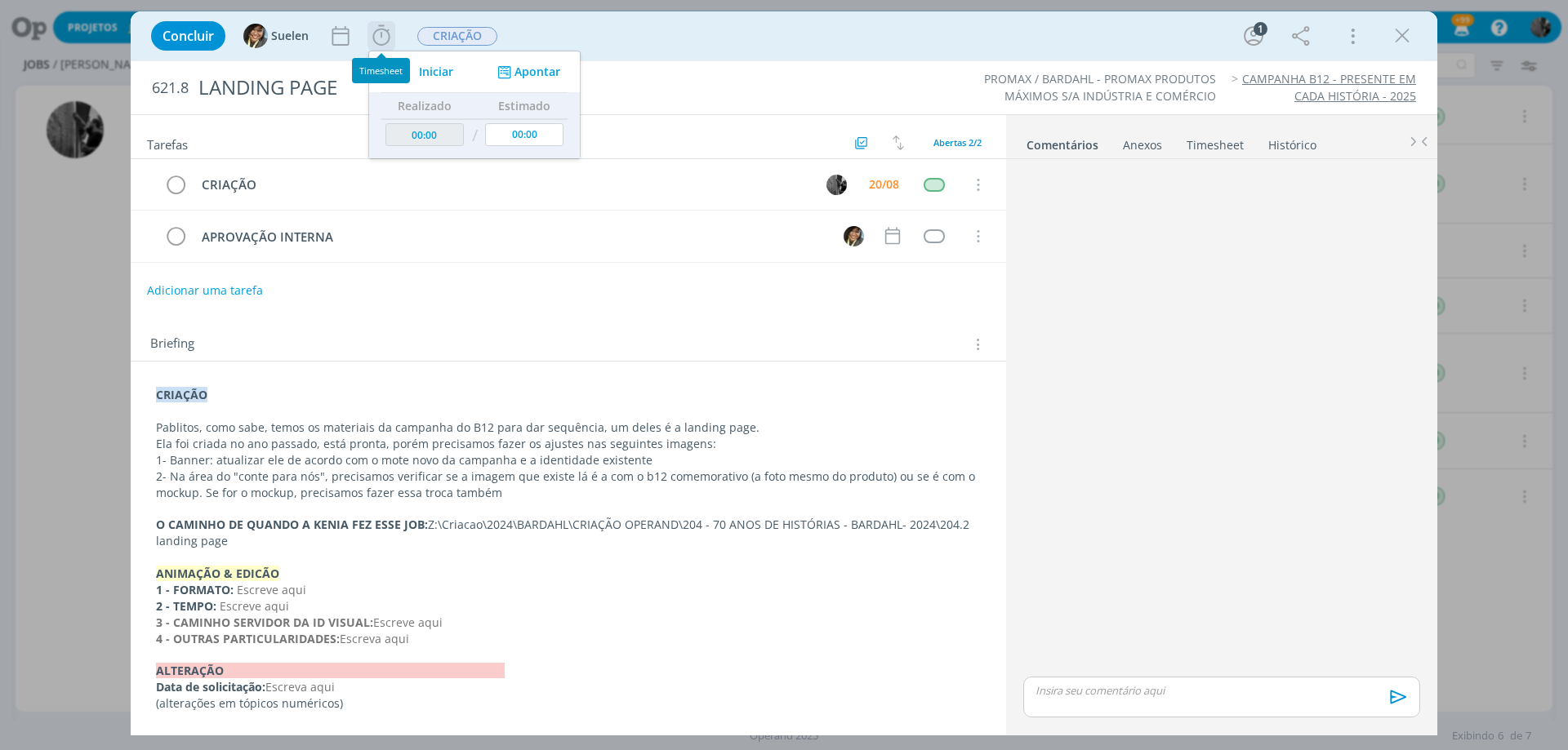
click at [410, 73] on icon "dialog" at bounding box center [405, 71] width 29 height 21
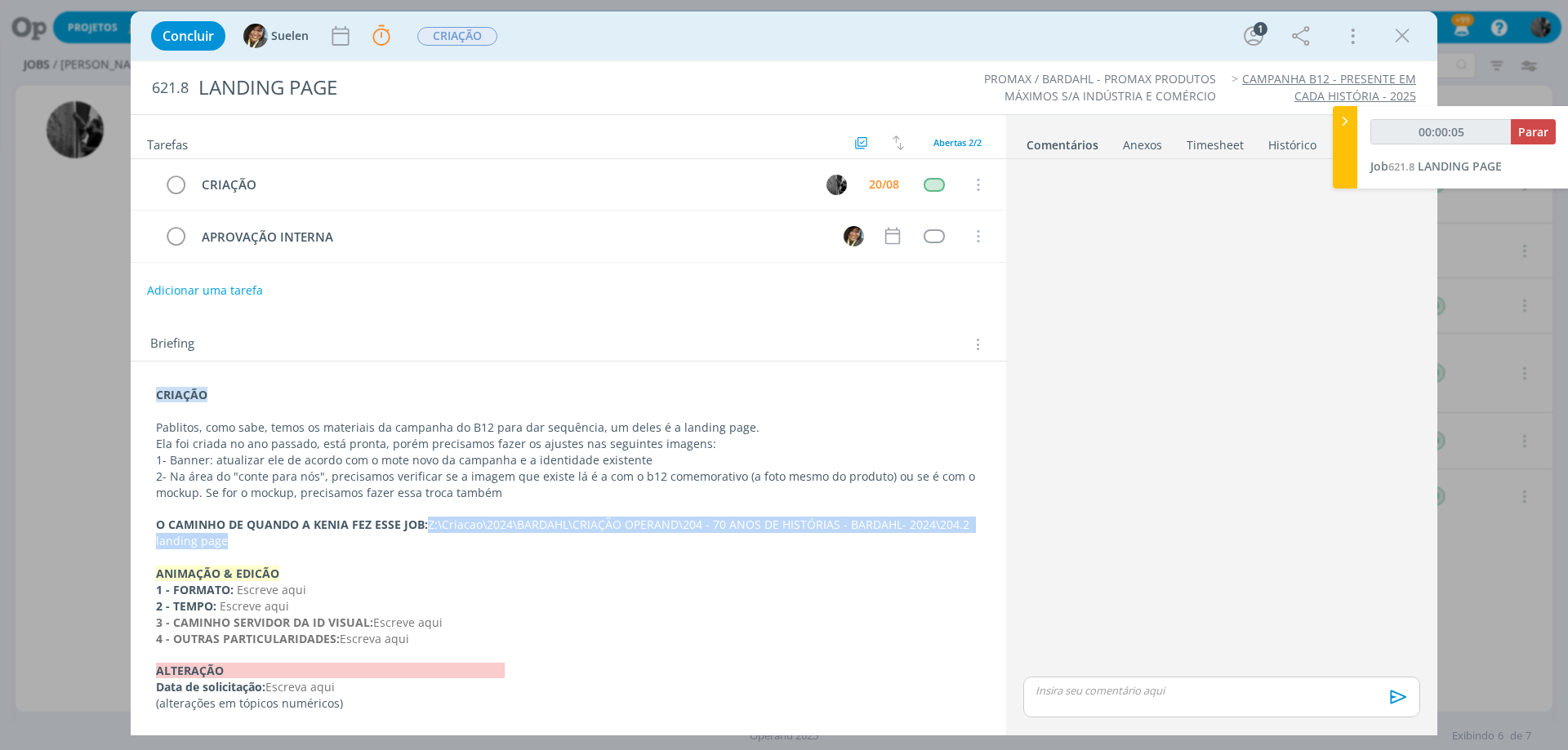
drag, startPoint x: 427, startPoint y: 521, endPoint x: 634, endPoint y: 545, distance: 208.4
click at [634, 545] on p "O CAMINHO DE QUANDO A KENIA FEZ ESSE JOB: Z:\Criacao\2024\BARDAHL\CRIAÇÃO OPERA…" at bounding box center [568, 533] width 824 height 32
copy p "Z:\Criacao\2024\BARDAHL\CRIAÇÃO OPERAND\204 - 70 ANOS DE HISTÓRIAS - BARDAHL- 2…"
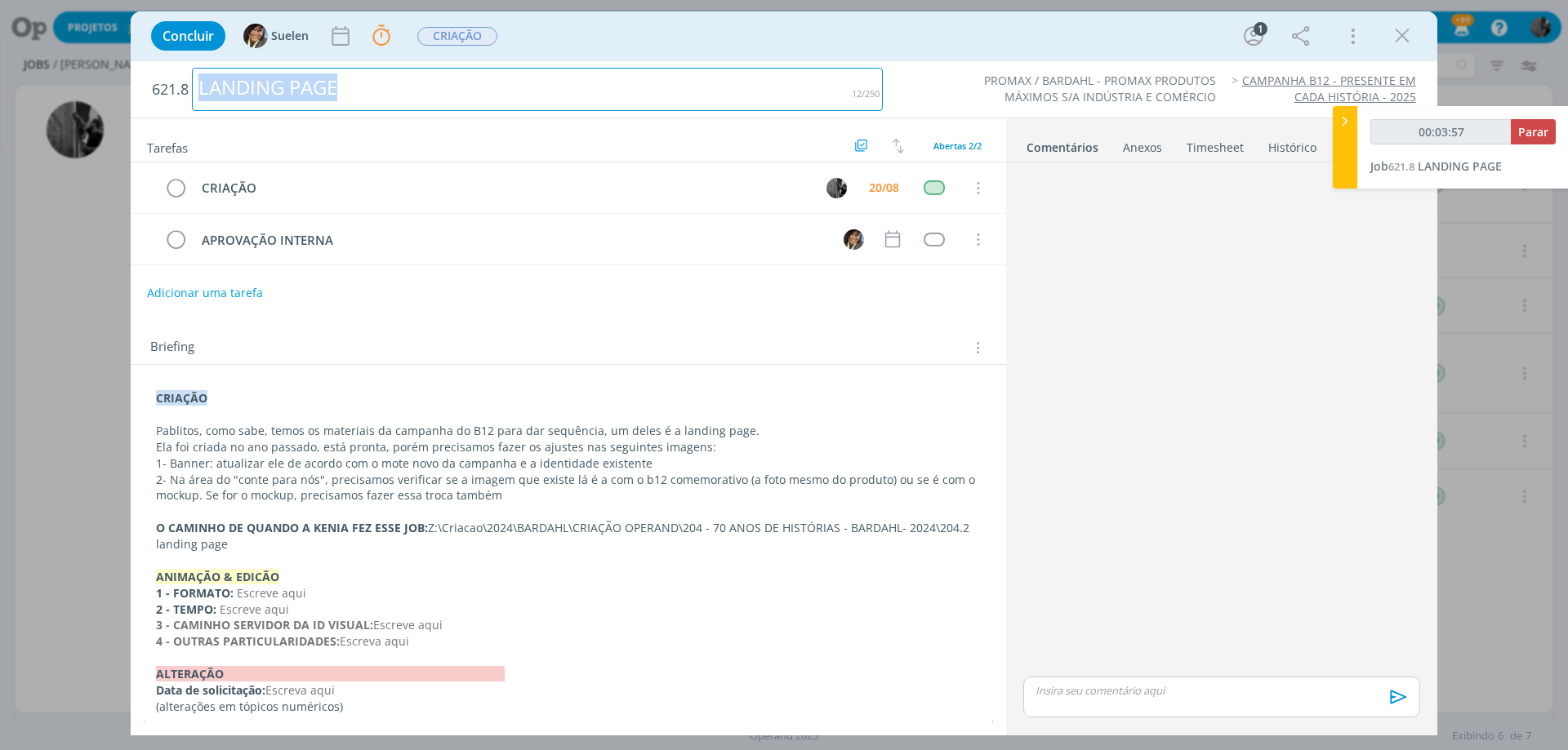
drag, startPoint x: 349, startPoint y: 89, endPoint x: 203, endPoint y: 94, distance: 146.1
click at [203, 94] on div "LANDING PAGE" at bounding box center [538, 89] width 691 height 43
copy div "LANDING PAGE"
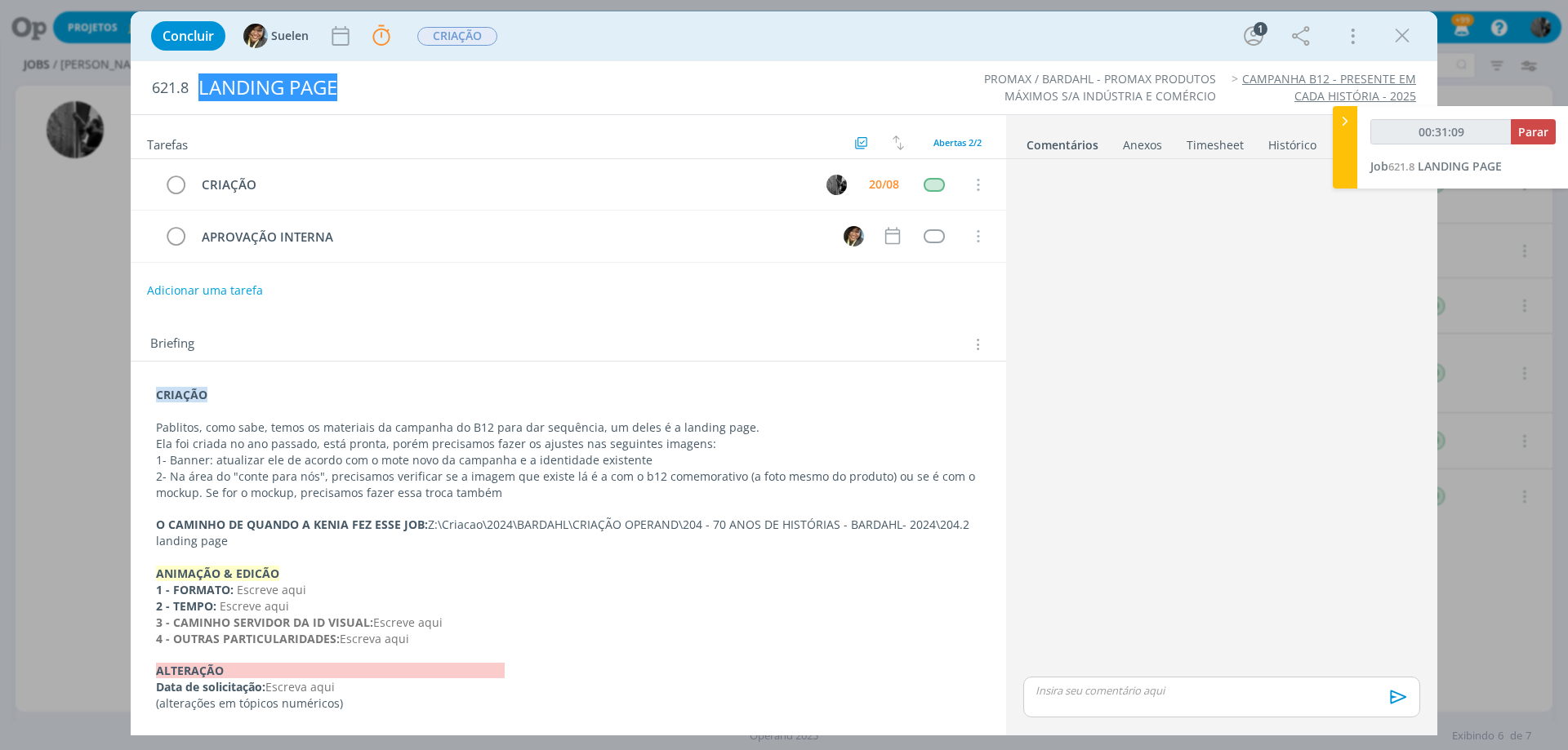
type input "00:32:09"
